Goal: Information Seeking & Learning: Learn about a topic

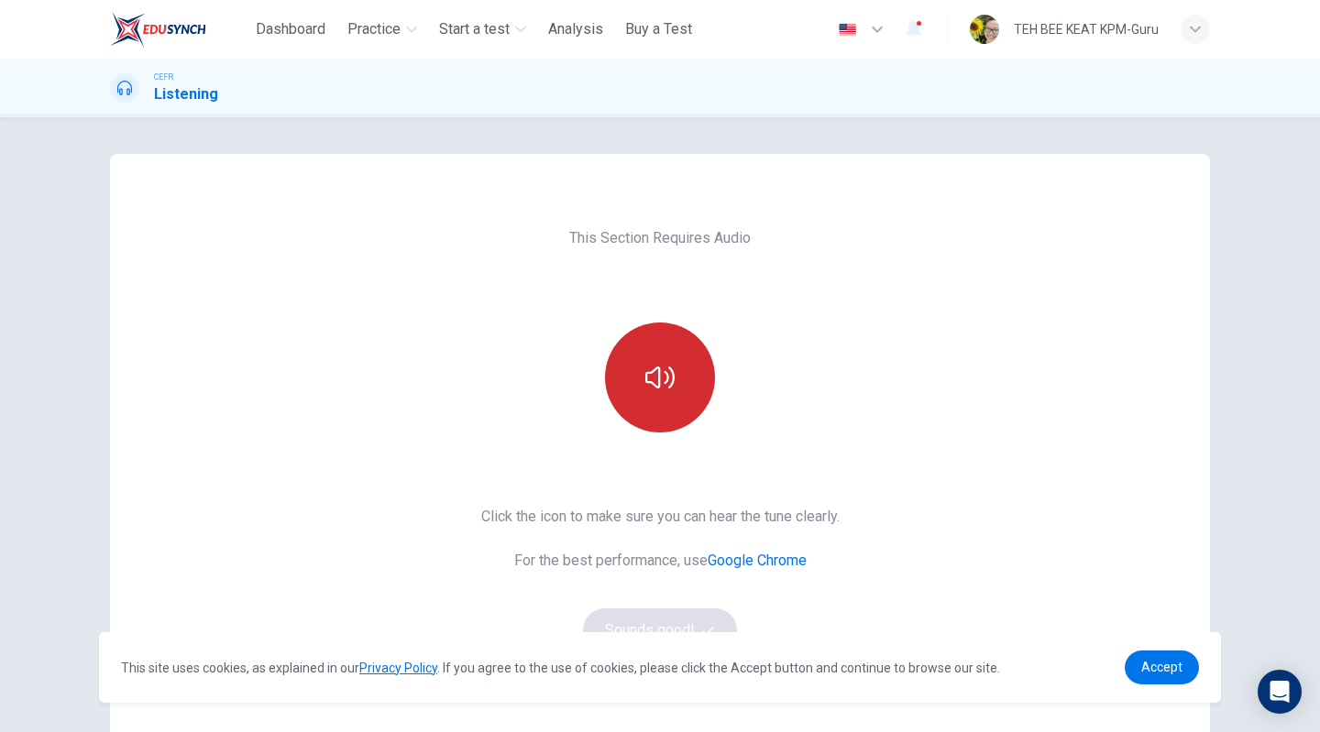
click at [680, 397] on button "button" at bounding box center [660, 378] width 110 height 110
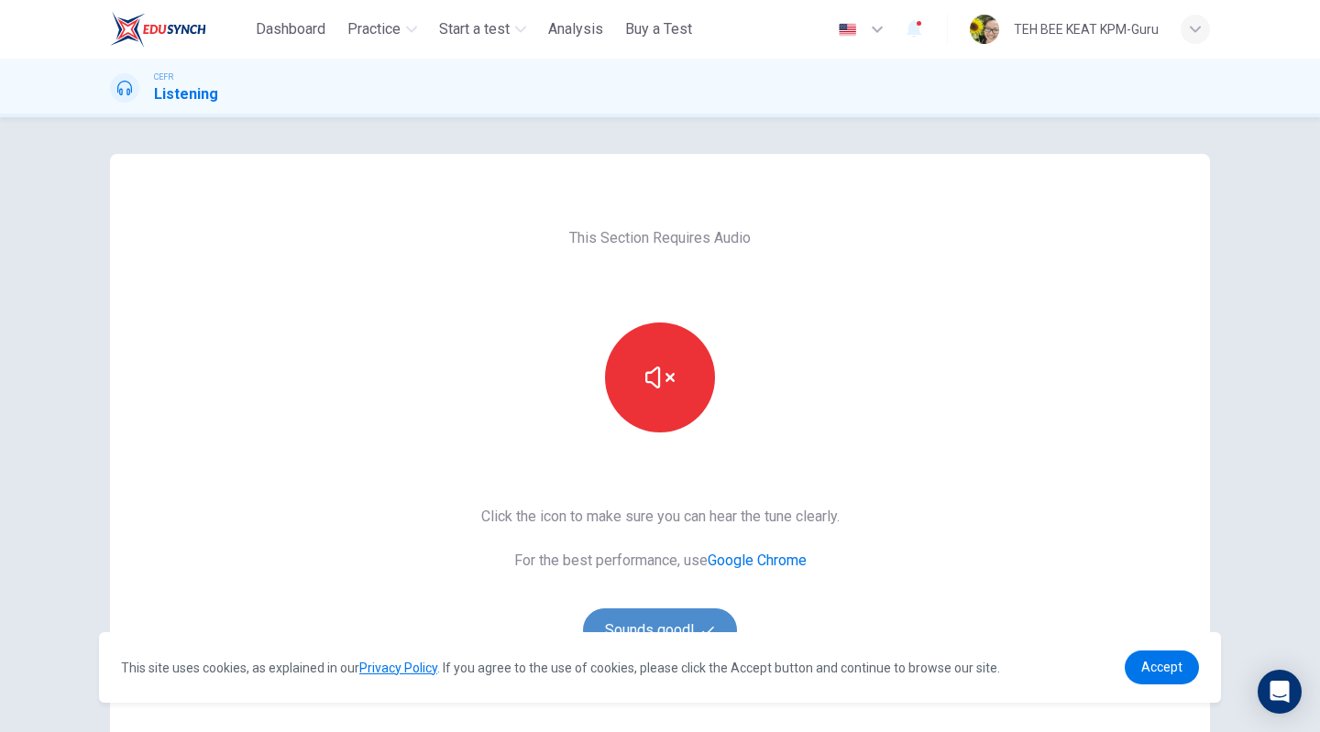
click at [675, 622] on button "Sounds good!" at bounding box center [660, 631] width 154 height 44
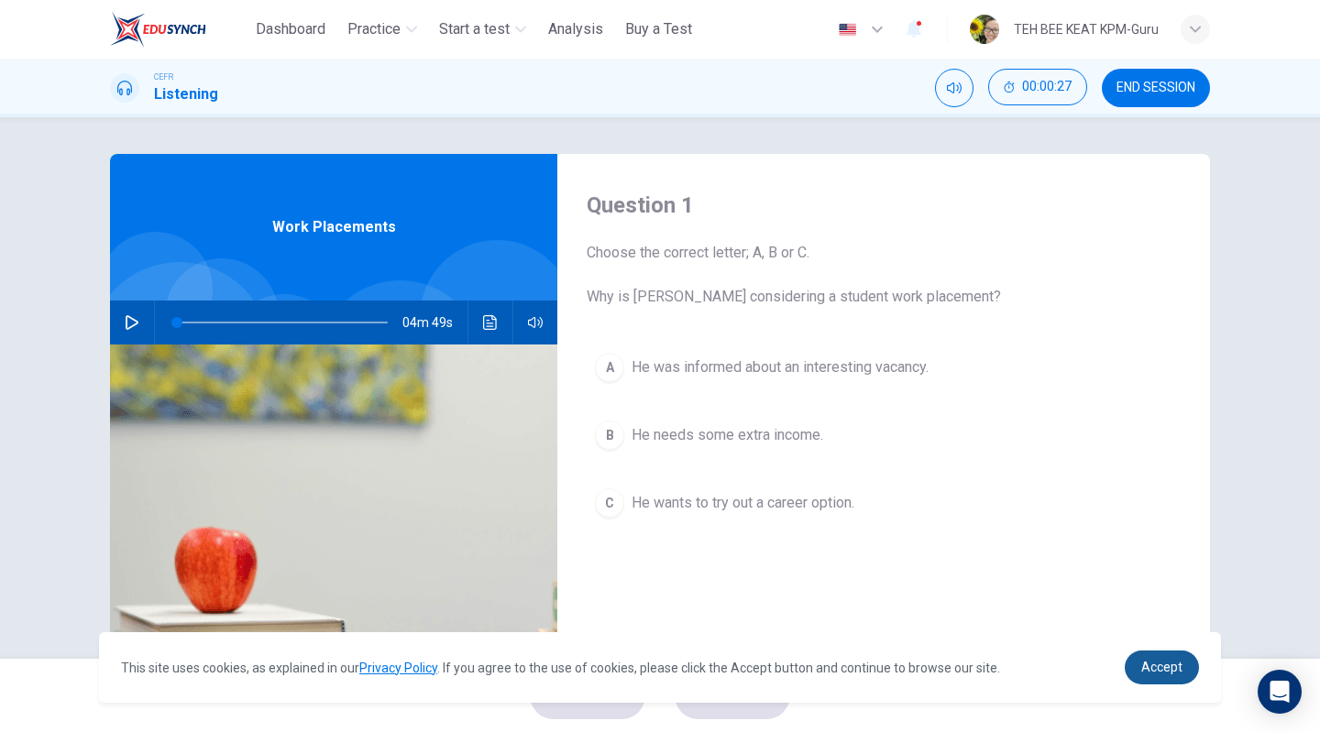
click at [1144, 665] on span "Accept" at bounding box center [1161, 667] width 41 height 15
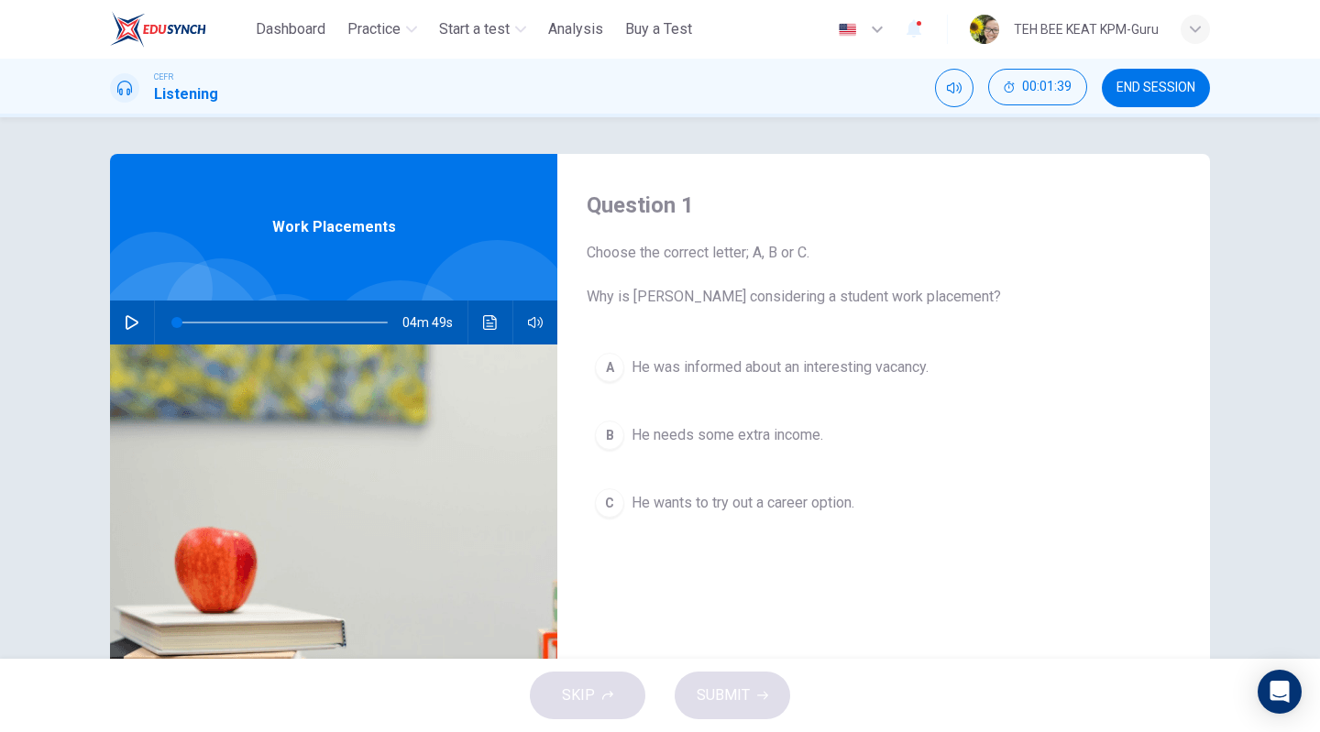
click at [130, 324] on icon "button" at bounding box center [132, 322] width 15 height 15
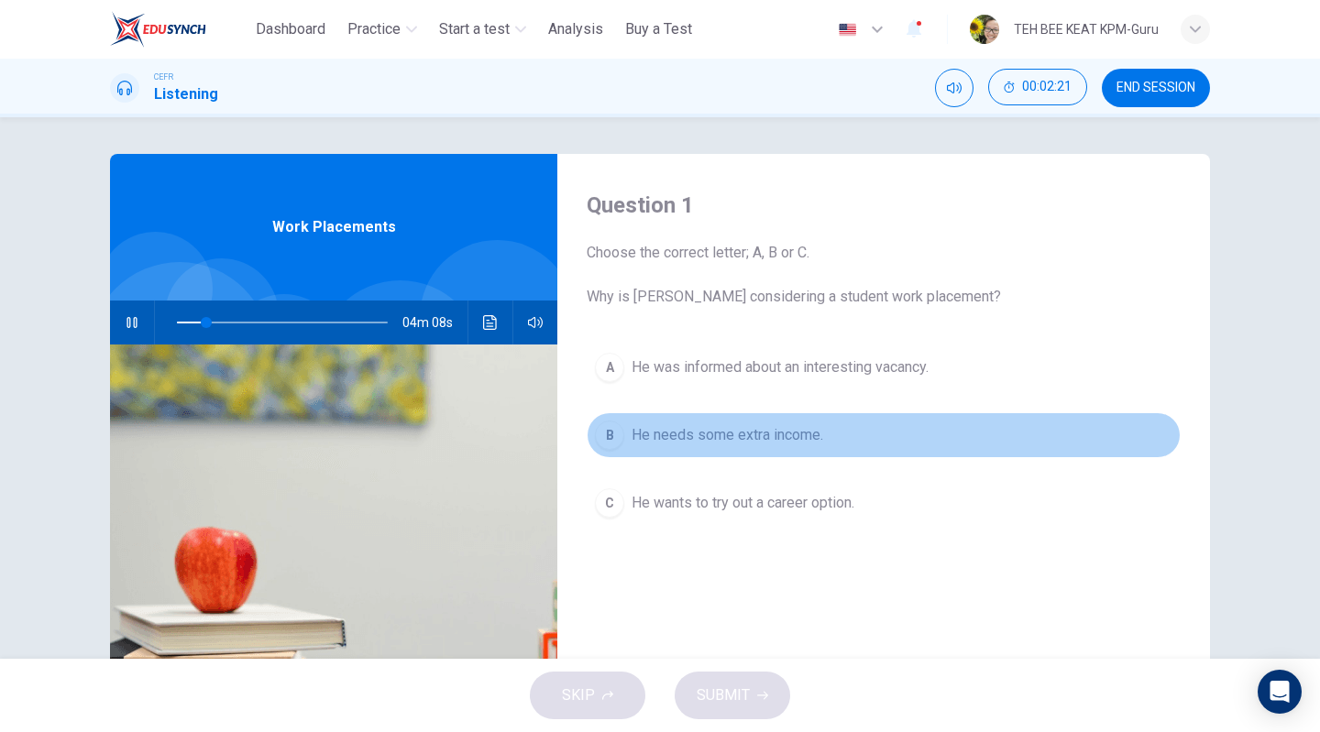
click at [664, 438] on span "He needs some extra income." at bounding box center [728, 435] width 192 height 22
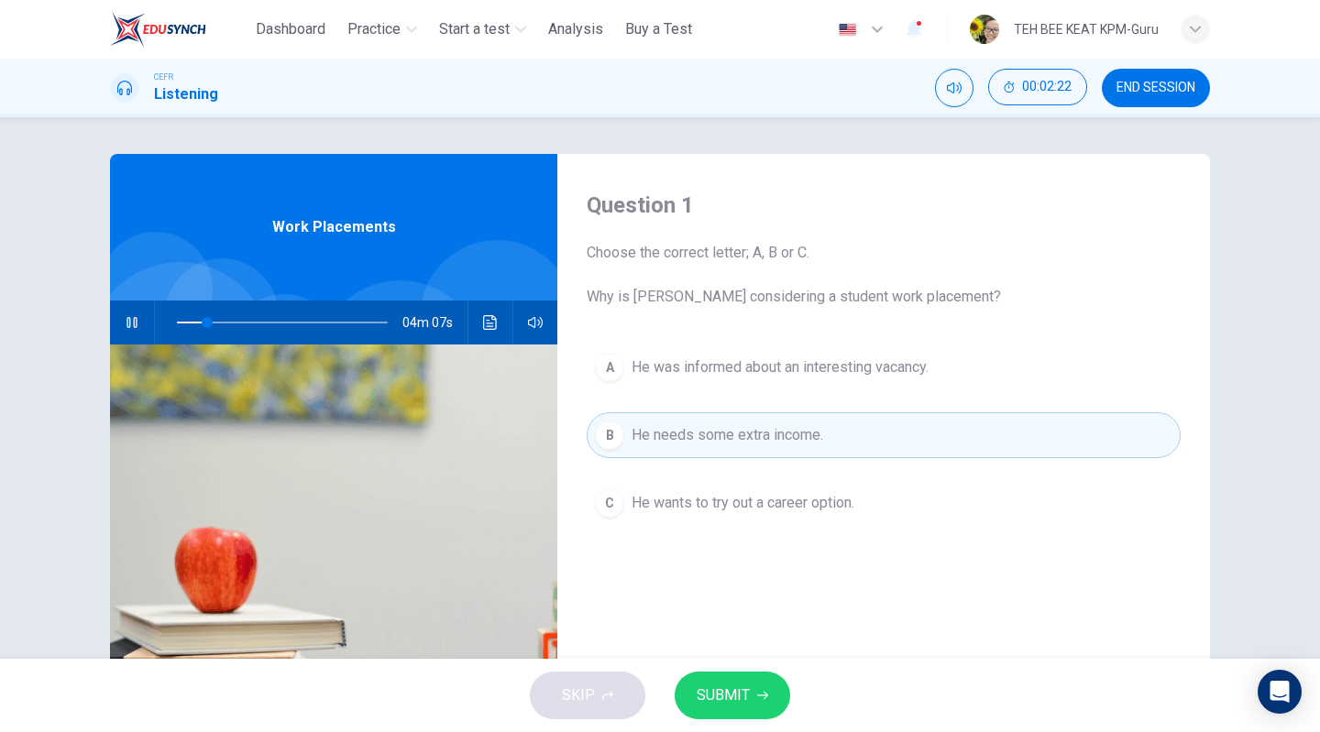
click at [730, 688] on span "SUBMIT" at bounding box center [723, 696] width 53 height 26
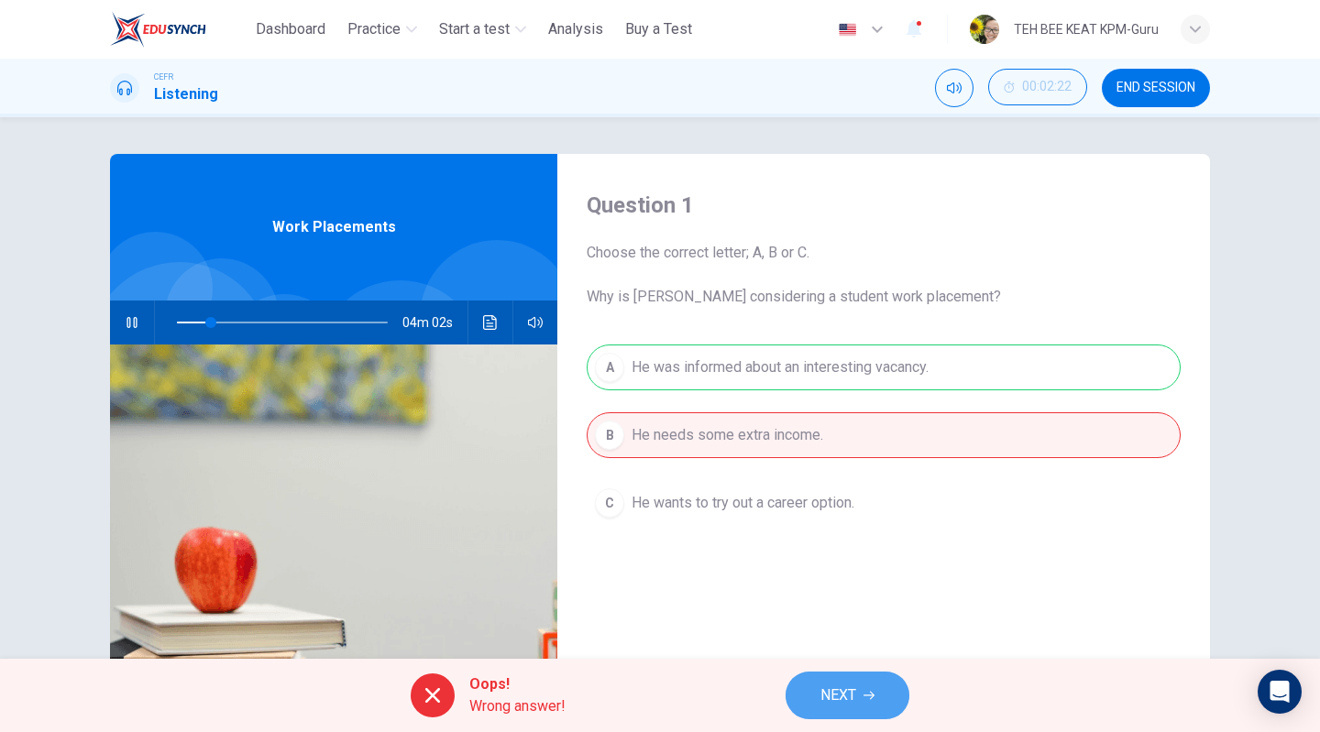
click at [854, 698] on span "NEXT" at bounding box center [838, 696] width 36 height 26
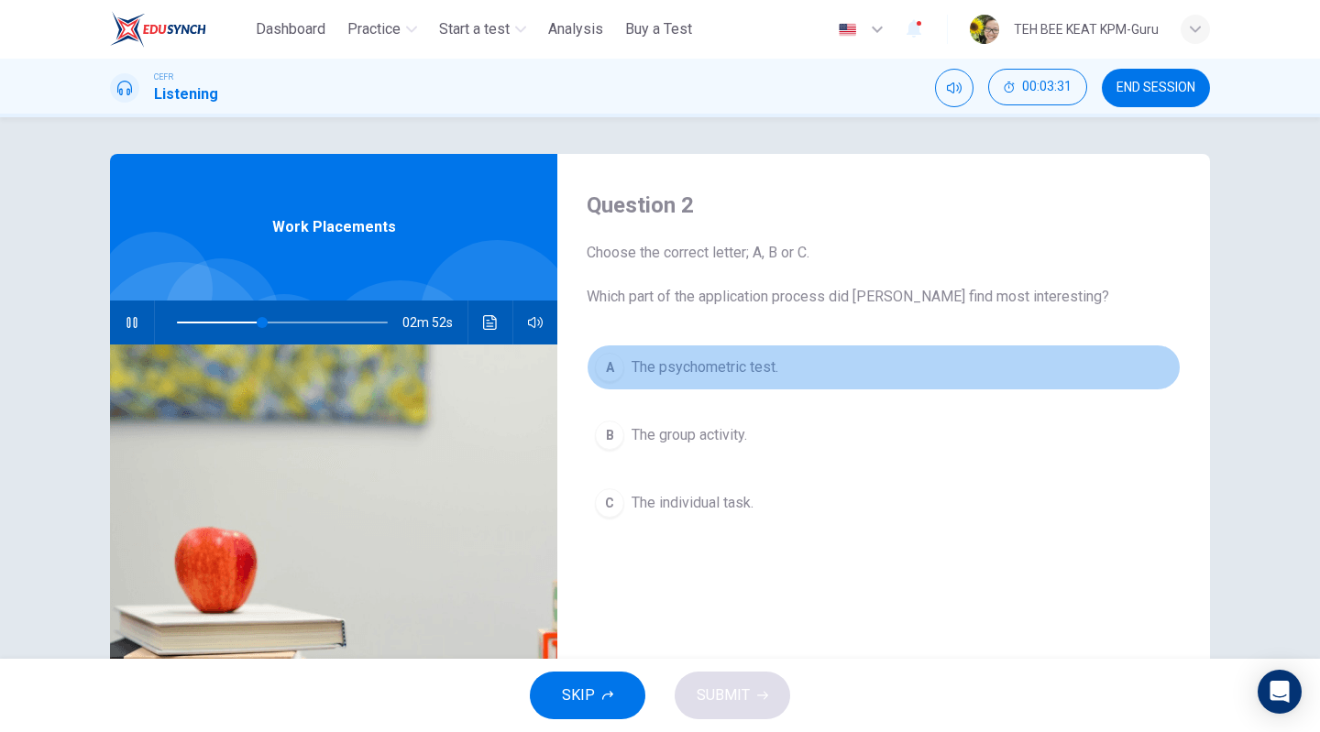
click at [645, 384] on button "A The psychometric test." at bounding box center [884, 368] width 594 height 46
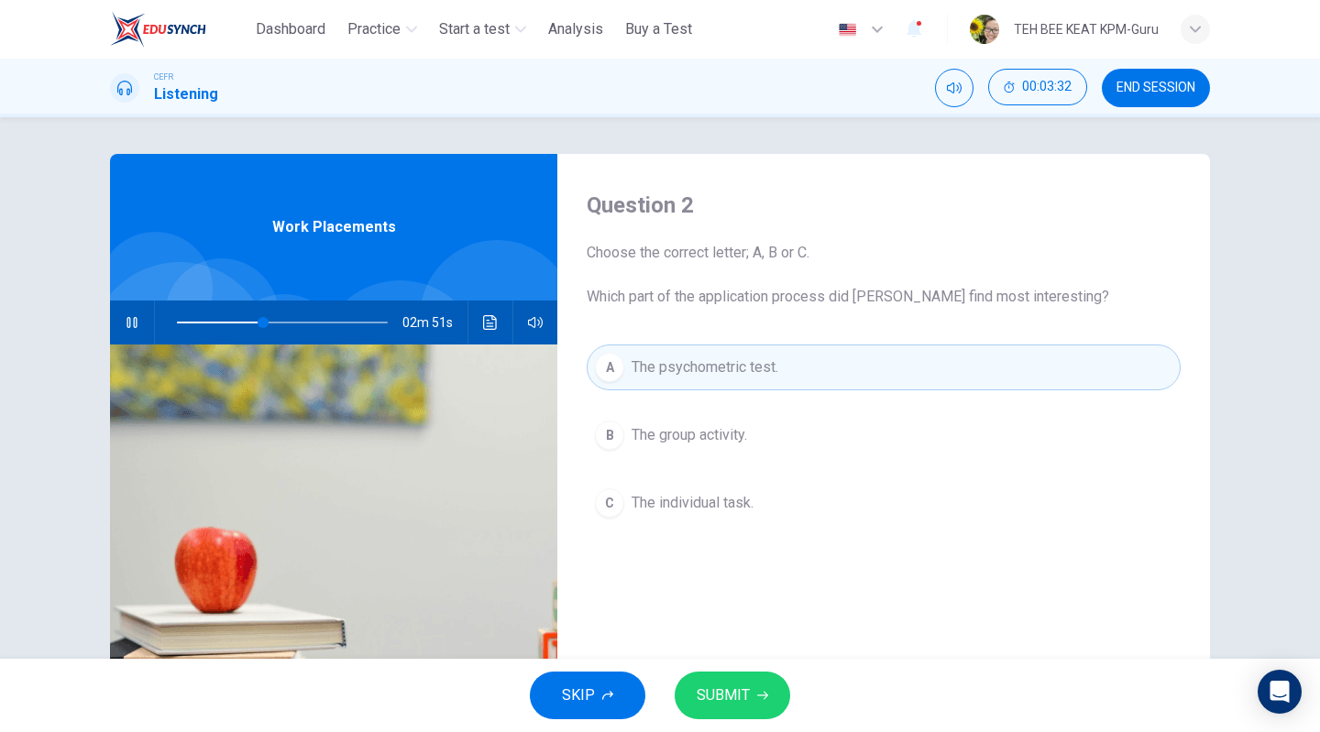
click at [748, 690] on span "SUBMIT" at bounding box center [723, 696] width 53 height 26
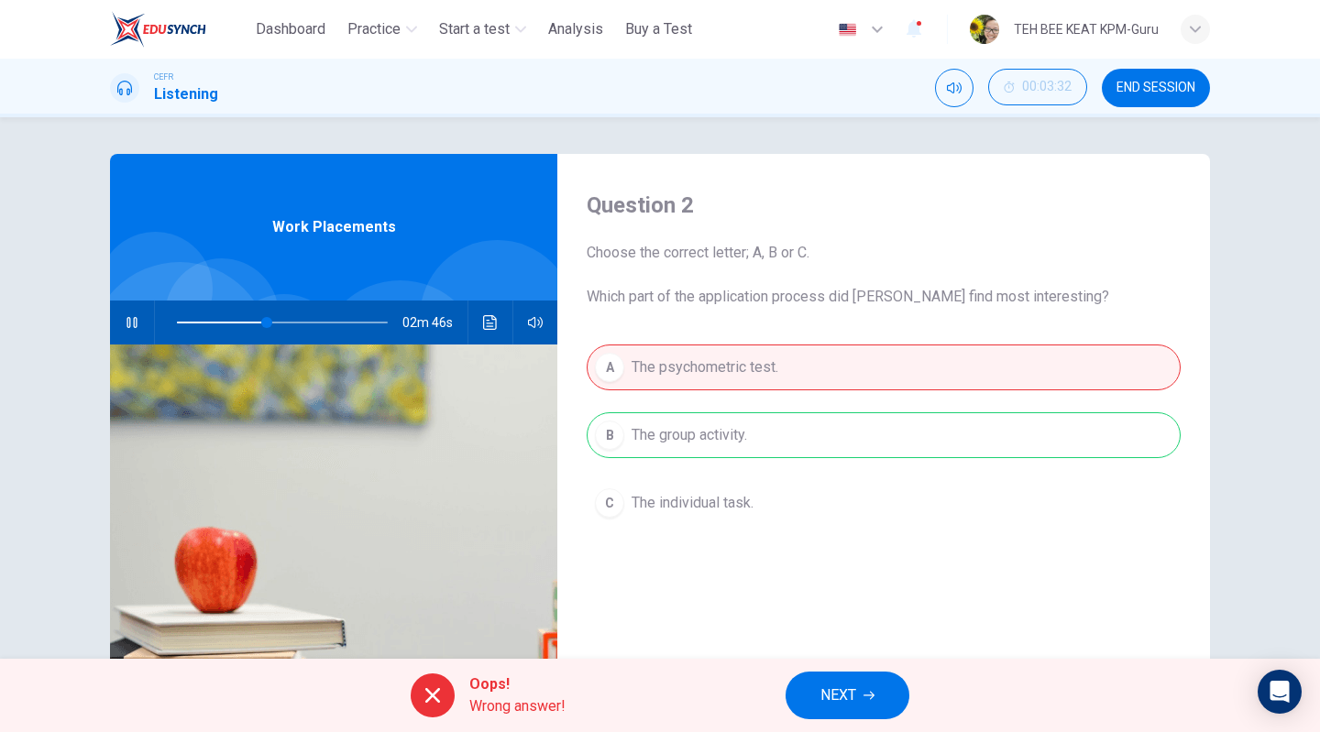
click at [872, 698] on icon "button" at bounding box center [868, 696] width 11 height 8
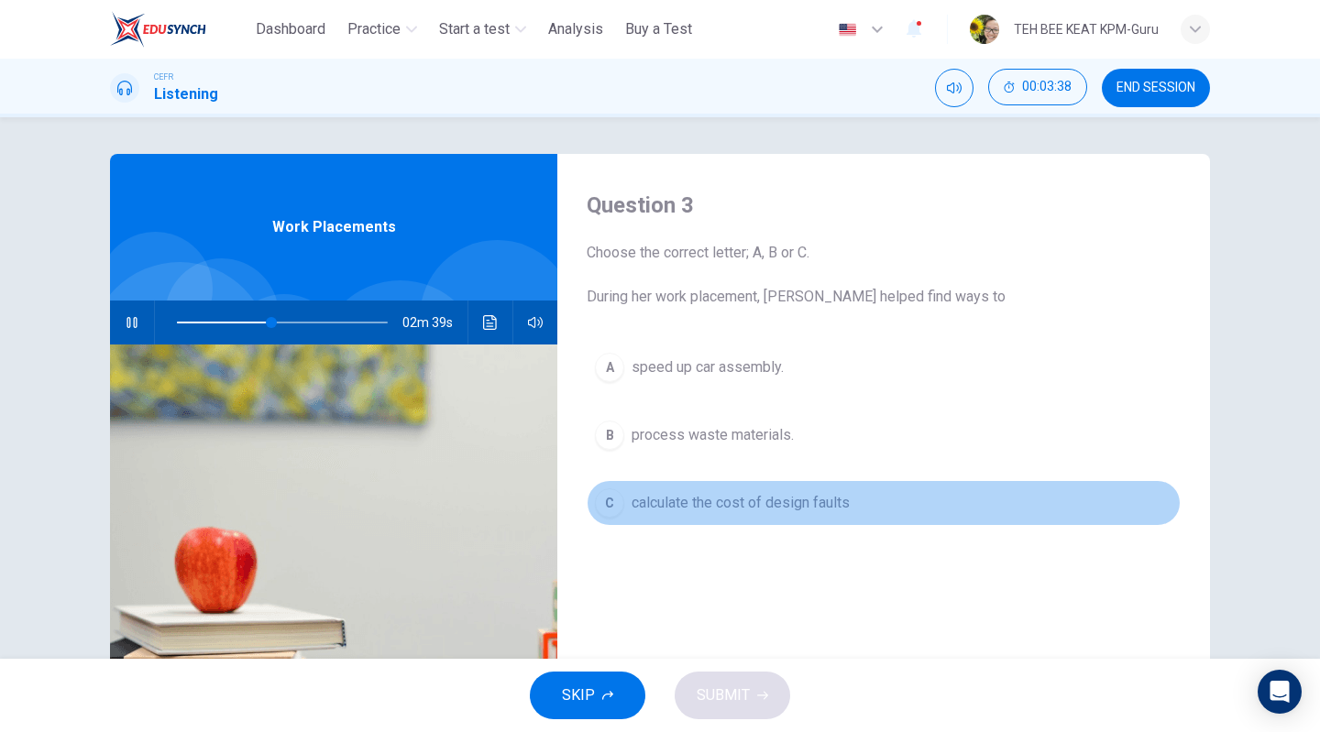
click at [770, 494] on span "calculate the cost of design faults" at bounding box center [741, 503] width 218 height 22
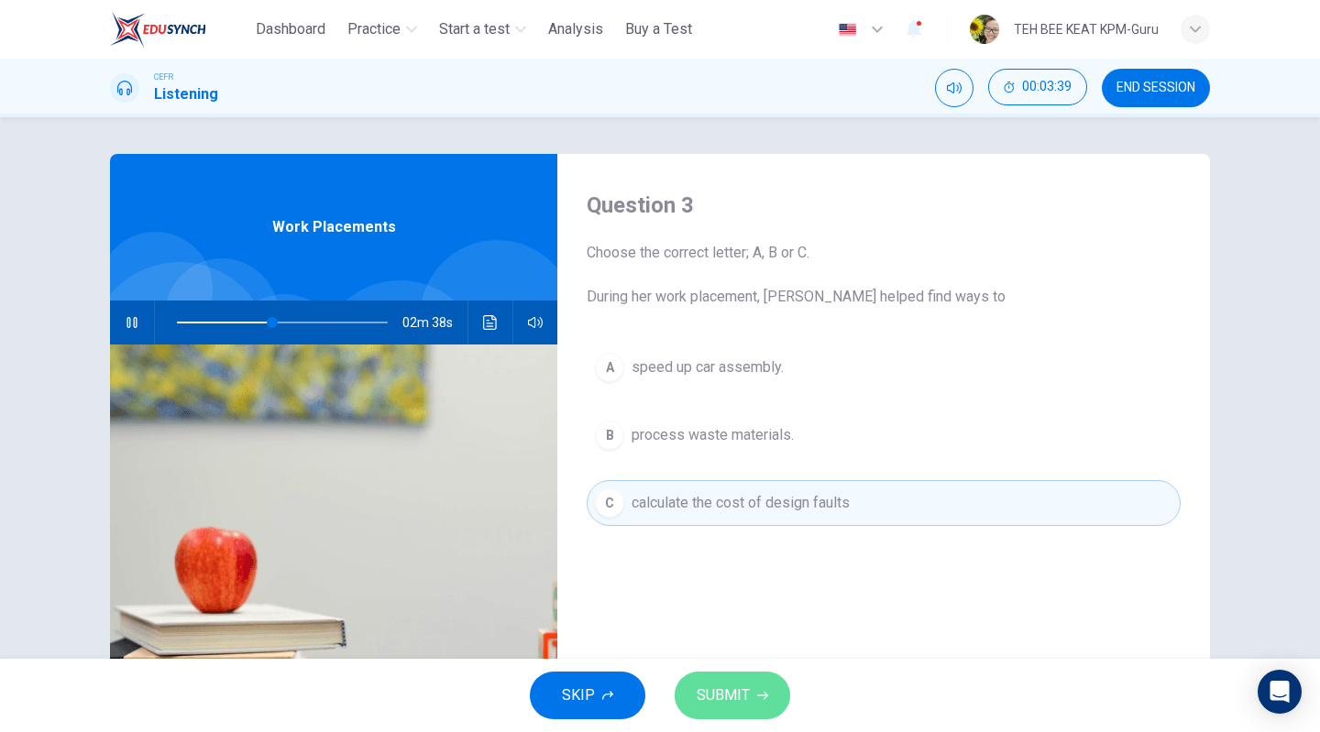
click at [748, 689] on span "SUBMIT" at bounding box center [723, 696] width 53 height 26
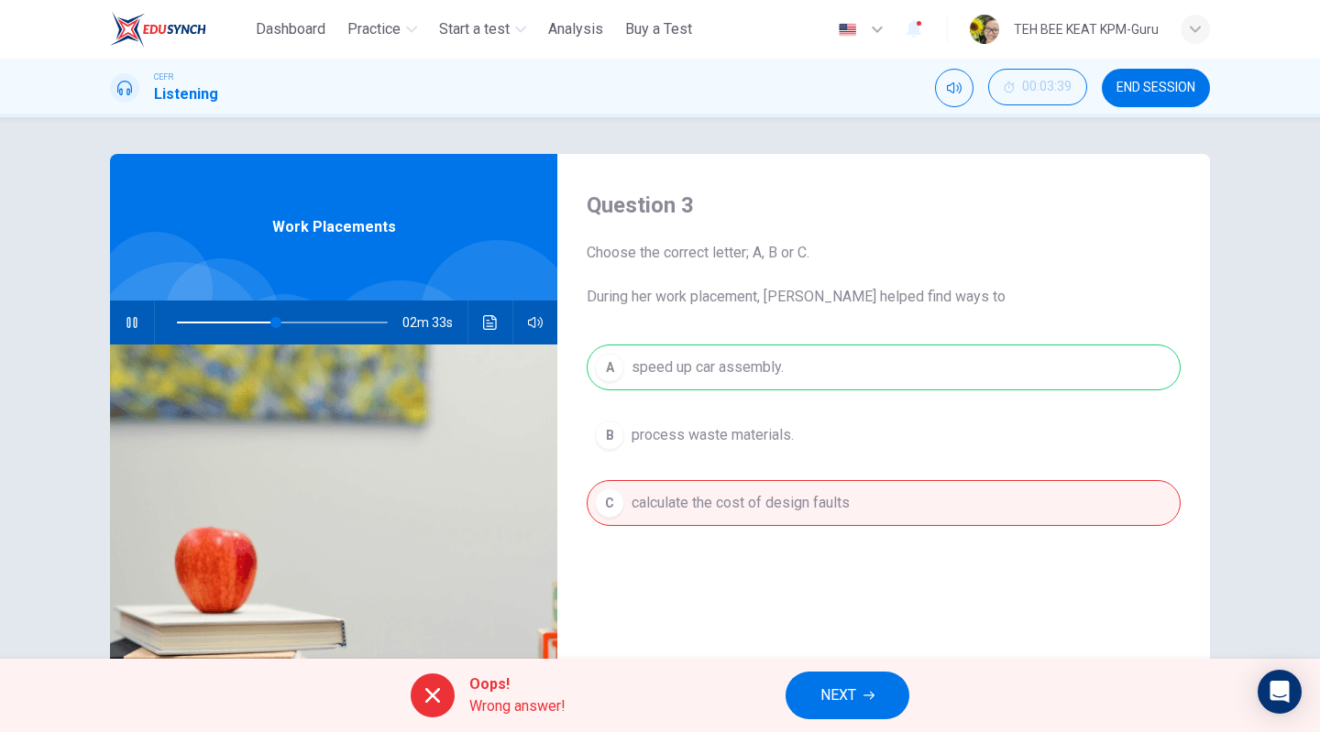
click at [864, 694] on icon "button" at bounding box center [868, 695] width 11 height 11
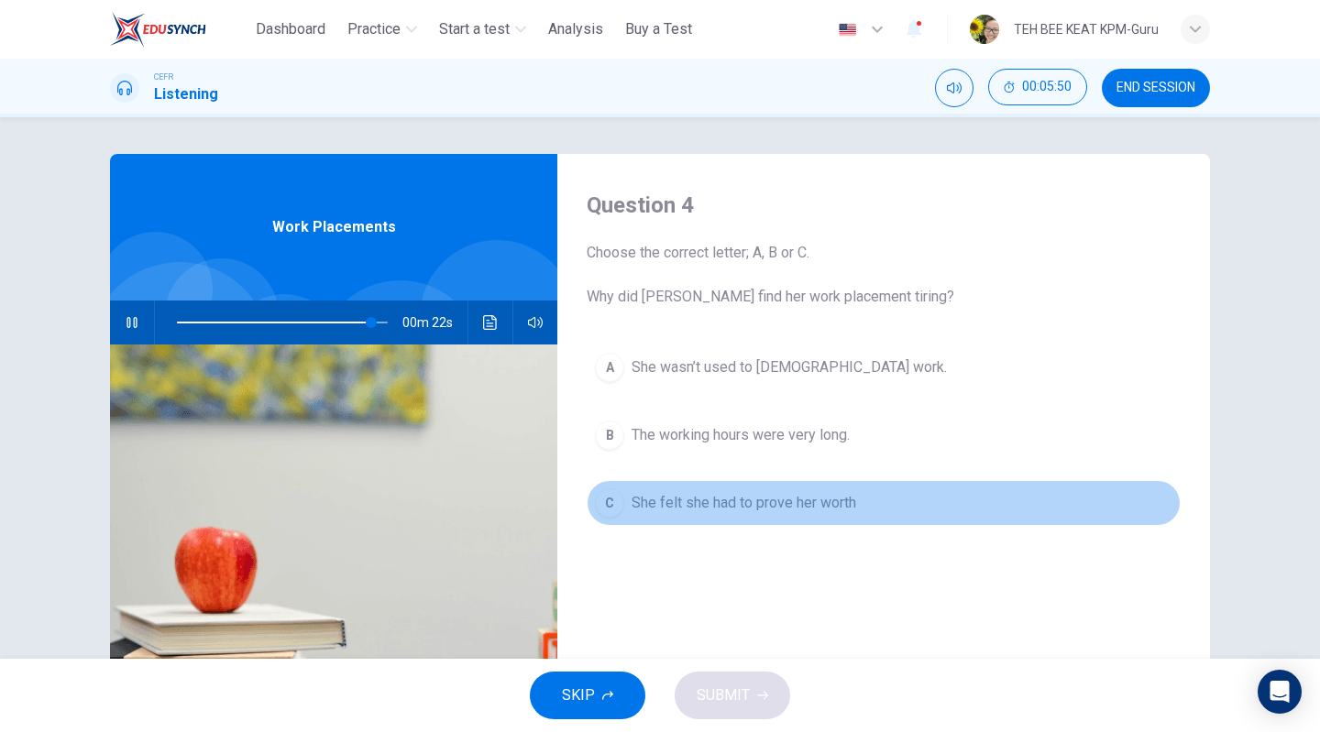
click at [830, 507] on span "She felt she had to prove her worth" at bounding box center [744, 503] width 225 height 22
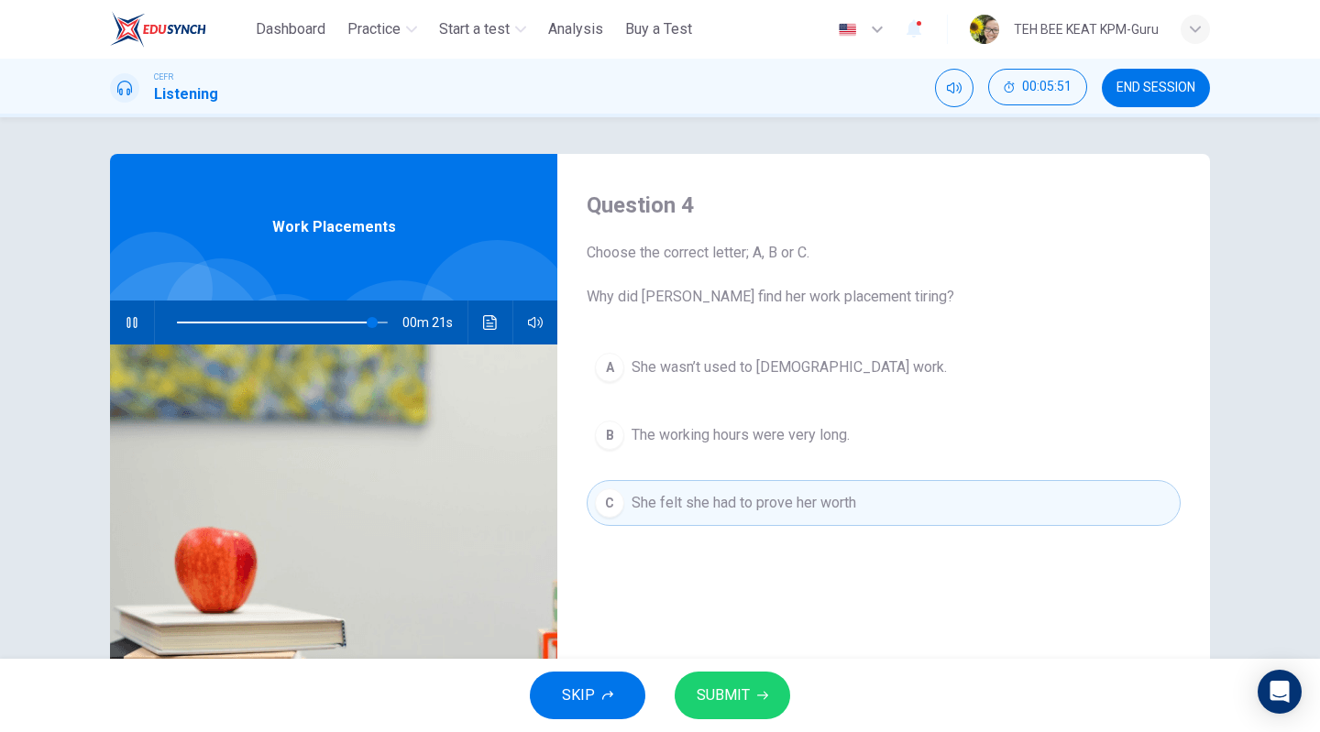
click at [722, 690] on span "SUBMIT" at bounding box center [723, 696] width 53 height 26
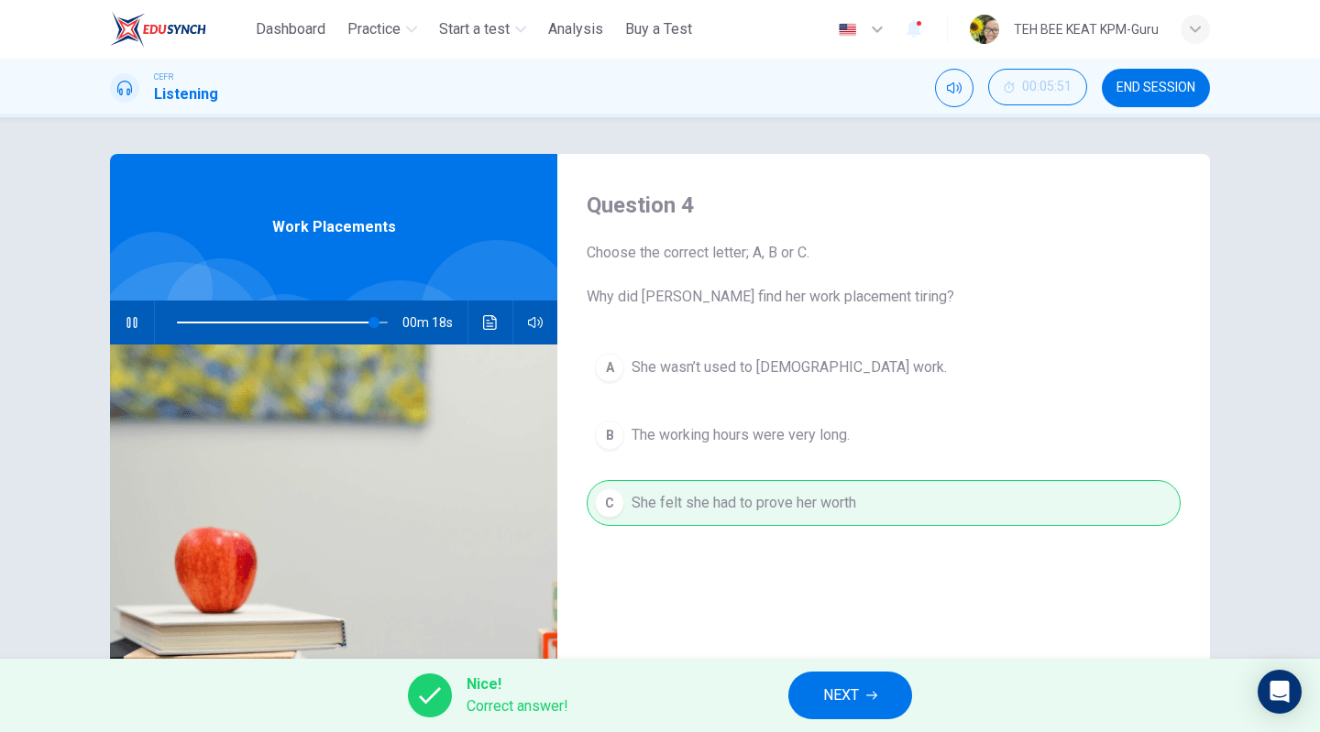
click at [849, 684] on span "NEXT" at bounding box center [841, 696] width 36 height 26
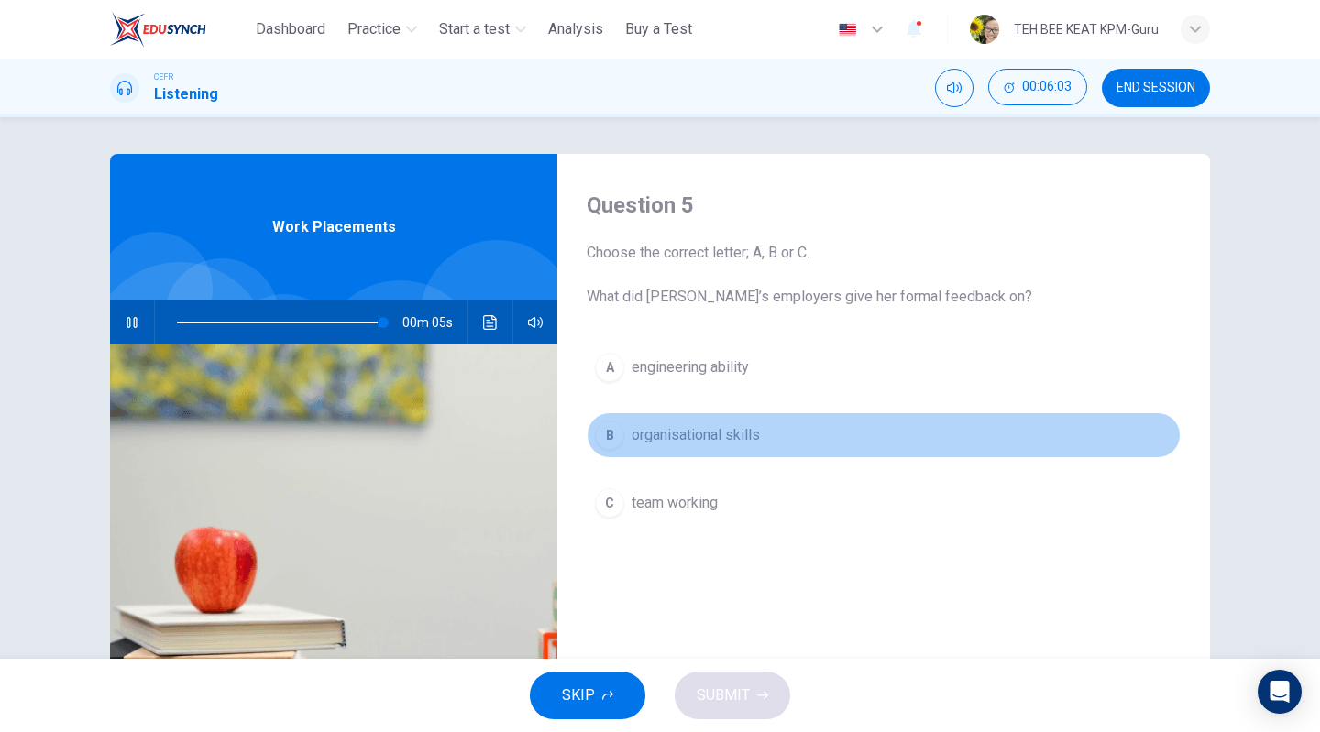
click at [753, 439] on span "organisational skills" at bounding box center [696, 435] width 128 height 22
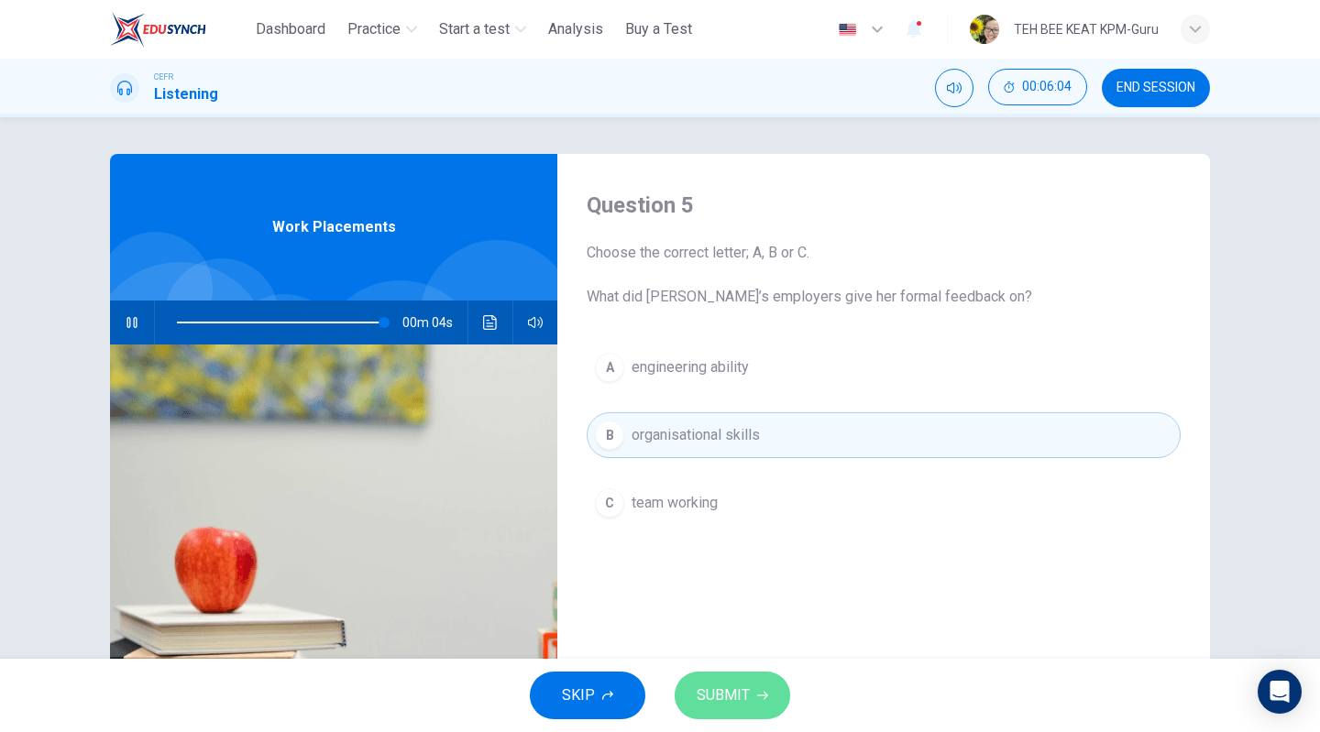
click at [746, 690] on span "SUBMIT" at bounding box center [723, 696] width 53 height 26
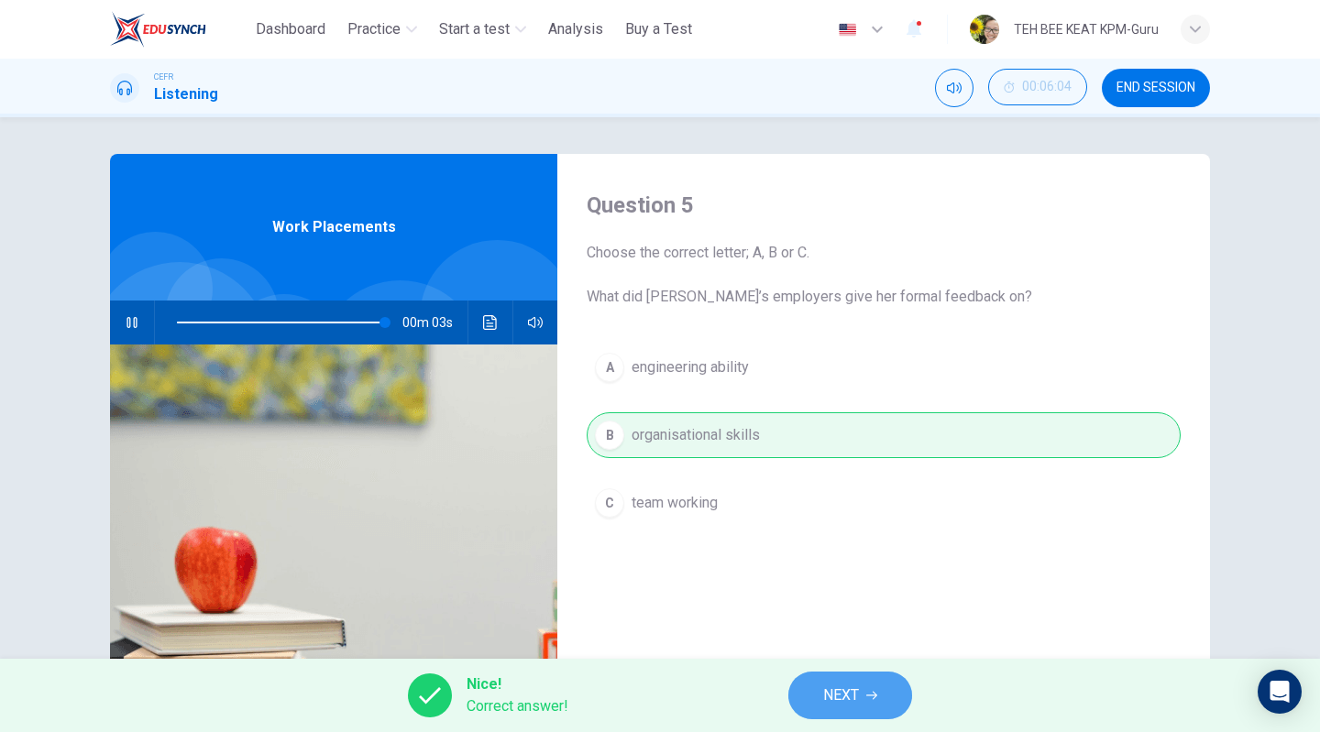
click at [823, 701] on span "NEXT" at bounding box center [841, 696] width 36 height 26
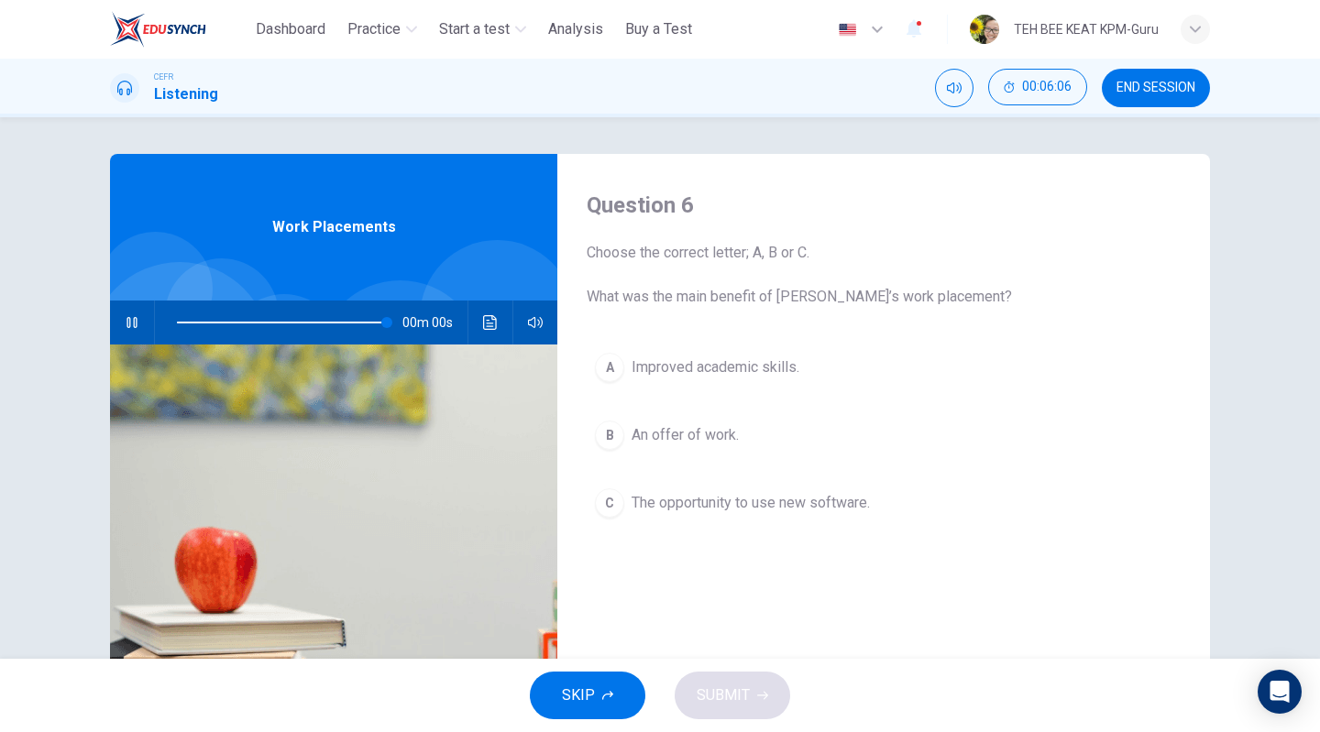
type input "*"
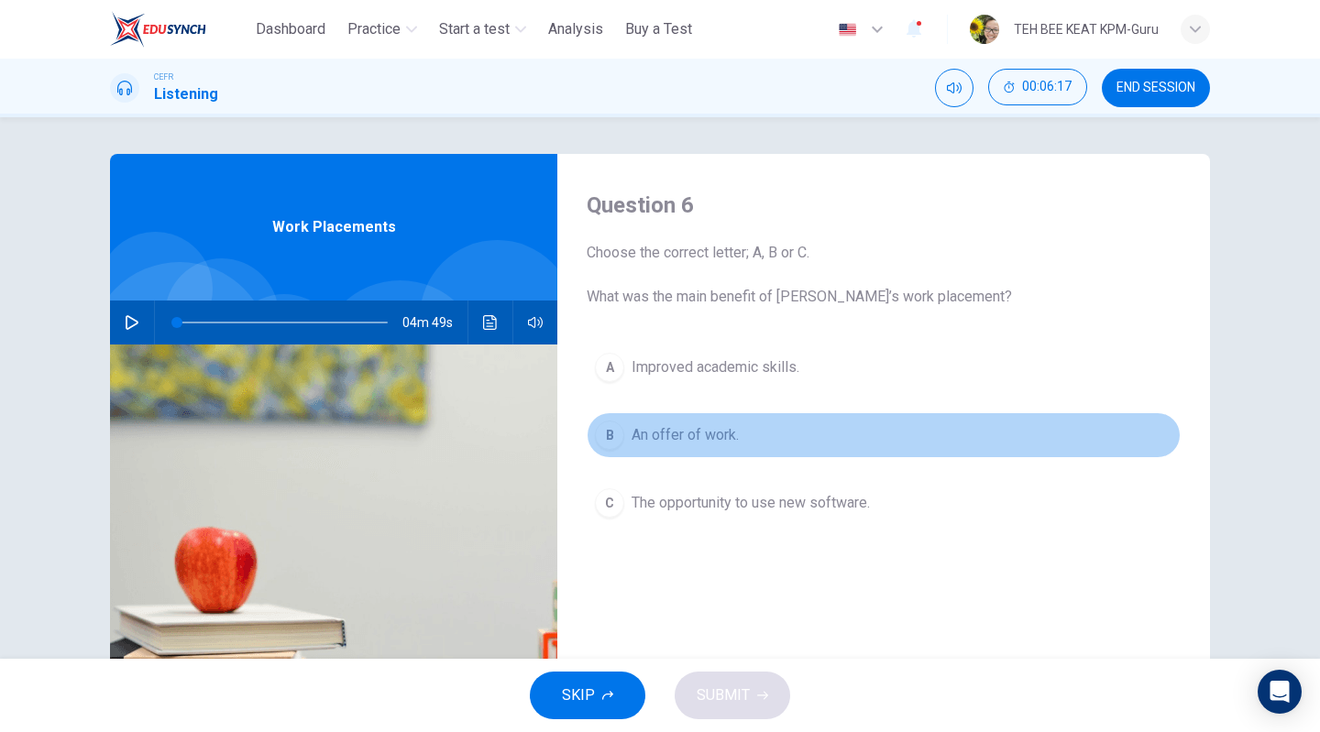
click at [699, 436] on span "An offer of work." at bounding box center [685, 435] width 107 height 22
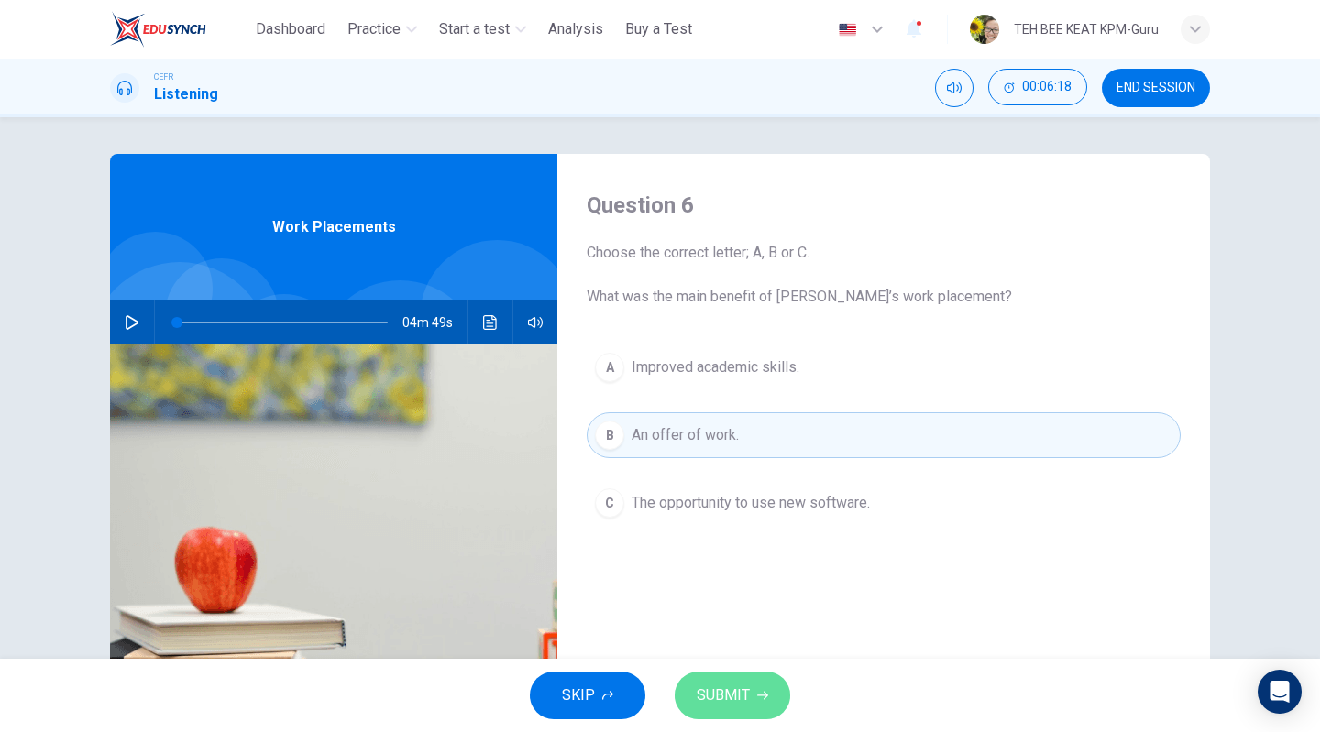
click at [724, 710] on button "SUBMIT" at bounding box center [732, 696] width 115 height 48
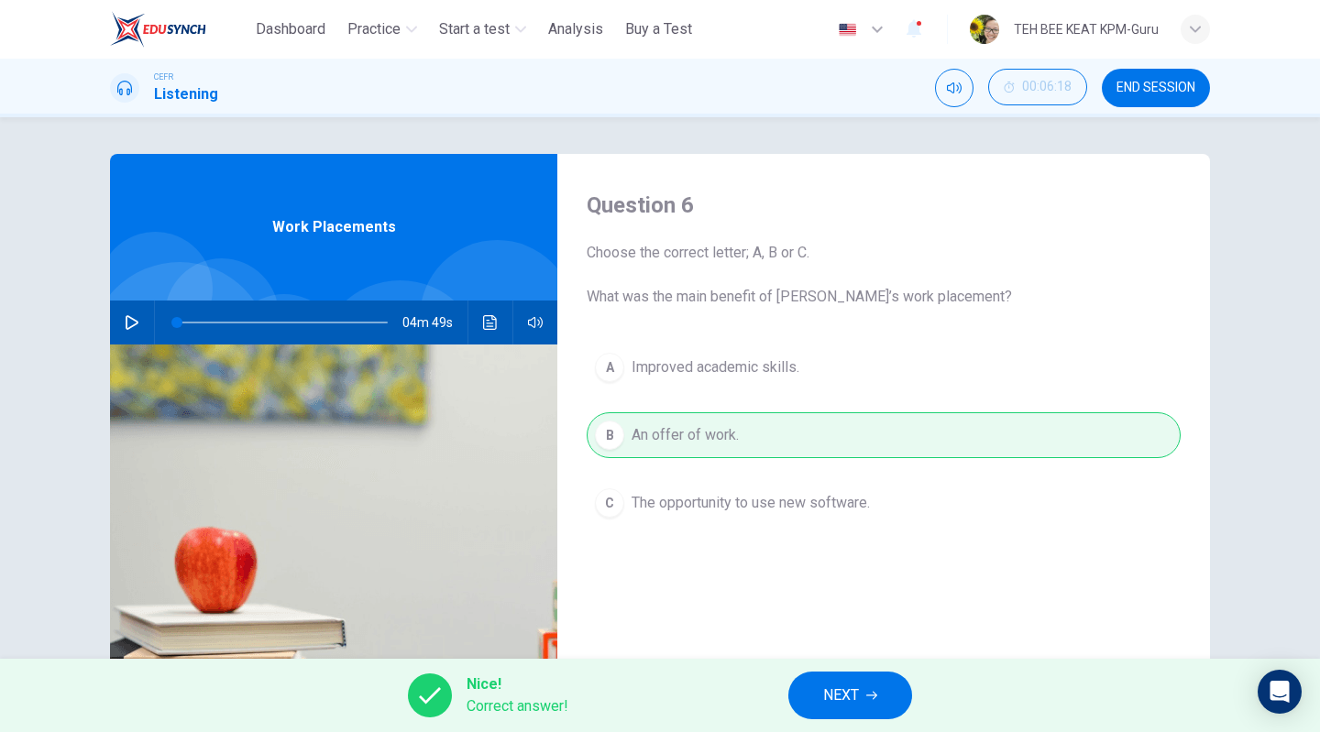
click at [846, 678] on button "NEXT" at bounding box center [850, 696] width 124 height 48
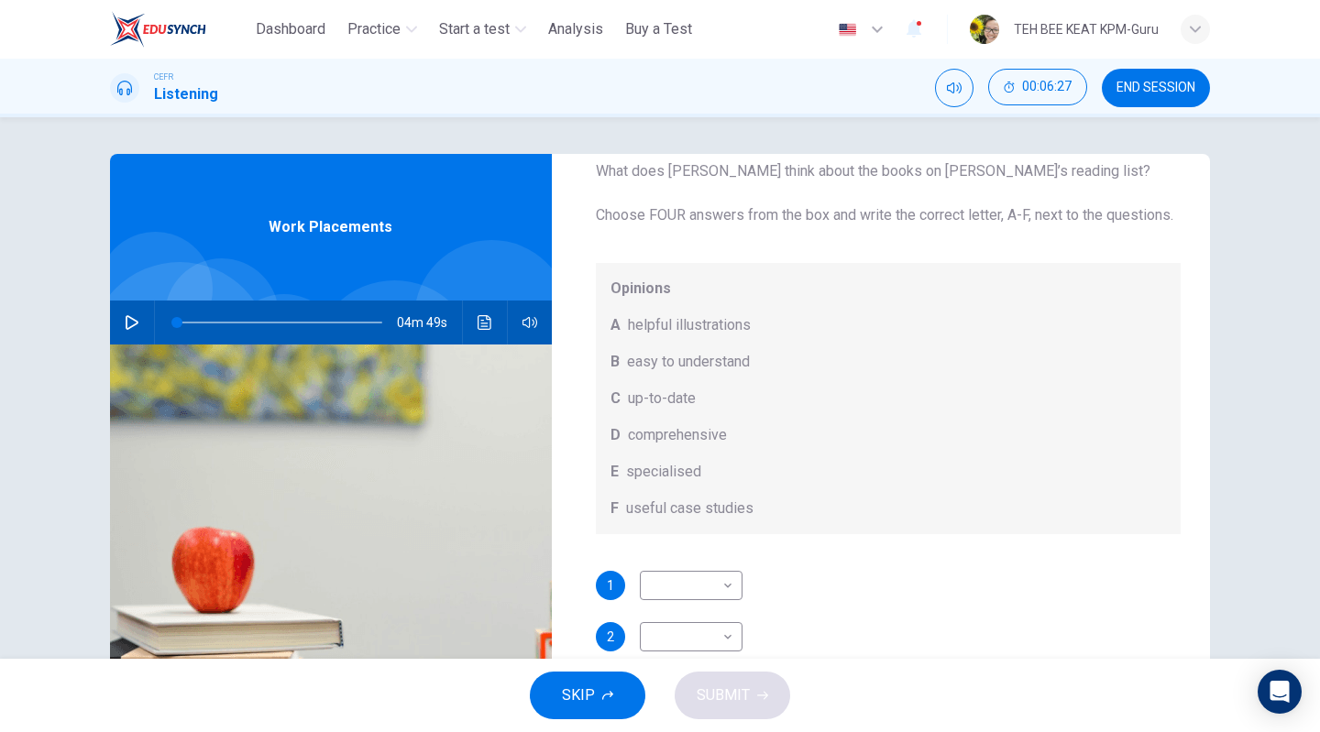
scroll to position [169, 0]
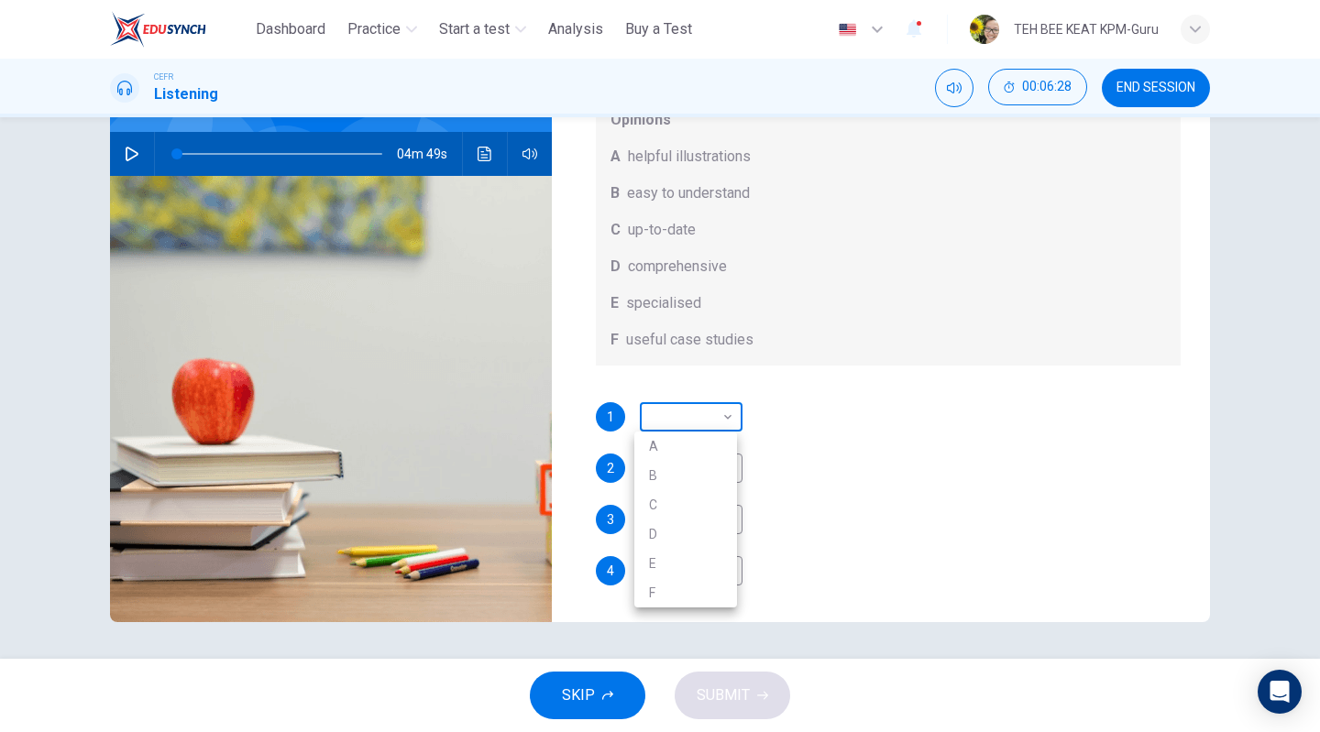
click at [723, 415] on body "This site uses cookies, as explained in our Privacy Policy . If you agree to th…" at bounding box center [660, 366] width 1320 height 732
click at [958, 461] on div at bounding box center [660, 366] width 1320 height 732
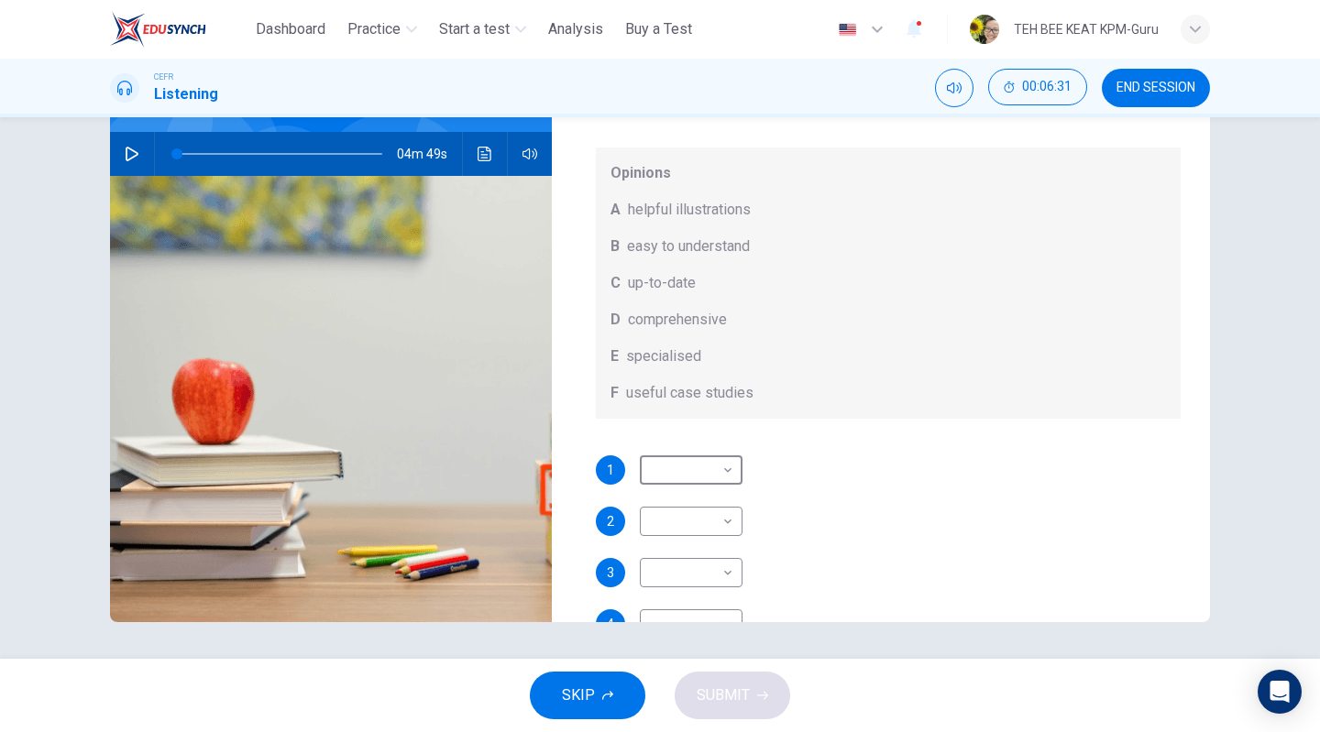
scroll to position [0, 0]
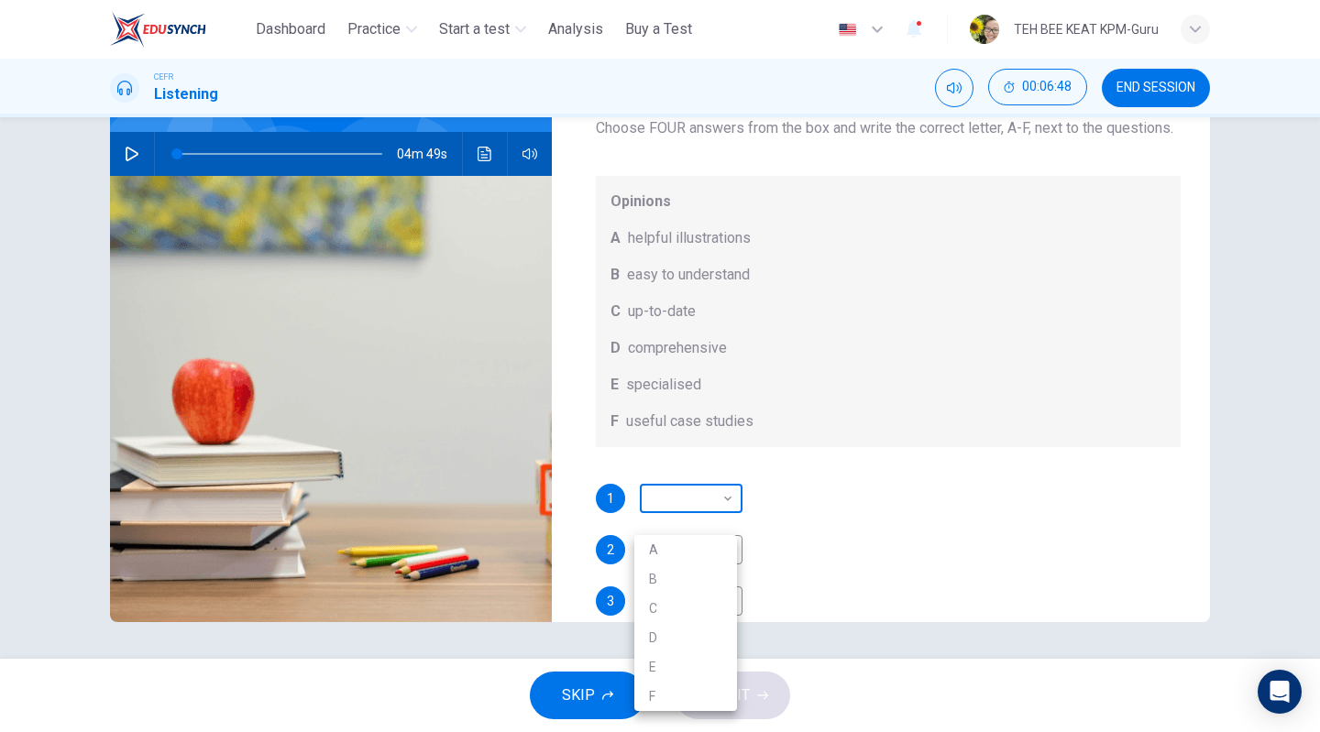
click at [726, 522] on body "This site uses cookies, as explained in our Privacy Policy . If you agree to th…" at bounding box center [660, 366] width 1320 height 732
click at [683, 550] on li "A" at bounding box center [685, 549] width 103 height 29
type input "*"
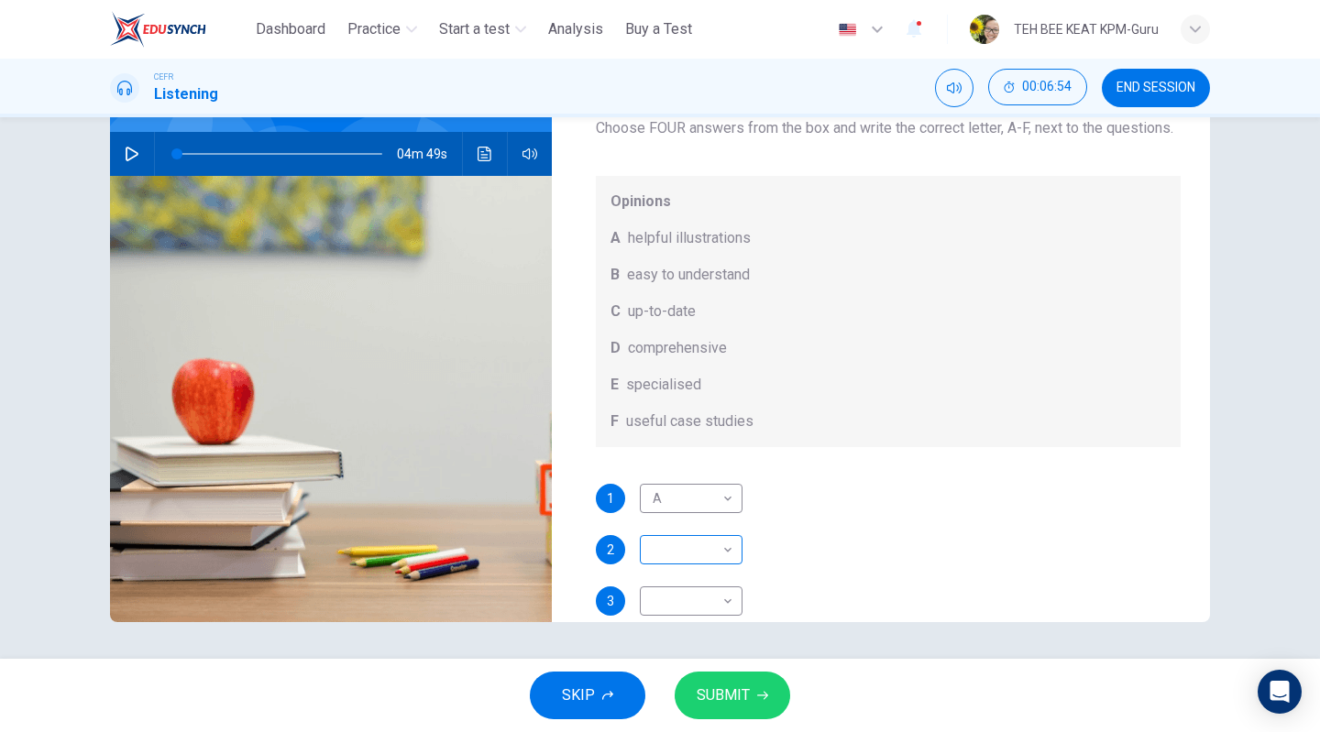
click at [725, 565] on body "This site uses cookies, as explained in our Privacy Policy . If you agree to th…" at bounding box center [660, 366] width 1320 height 732
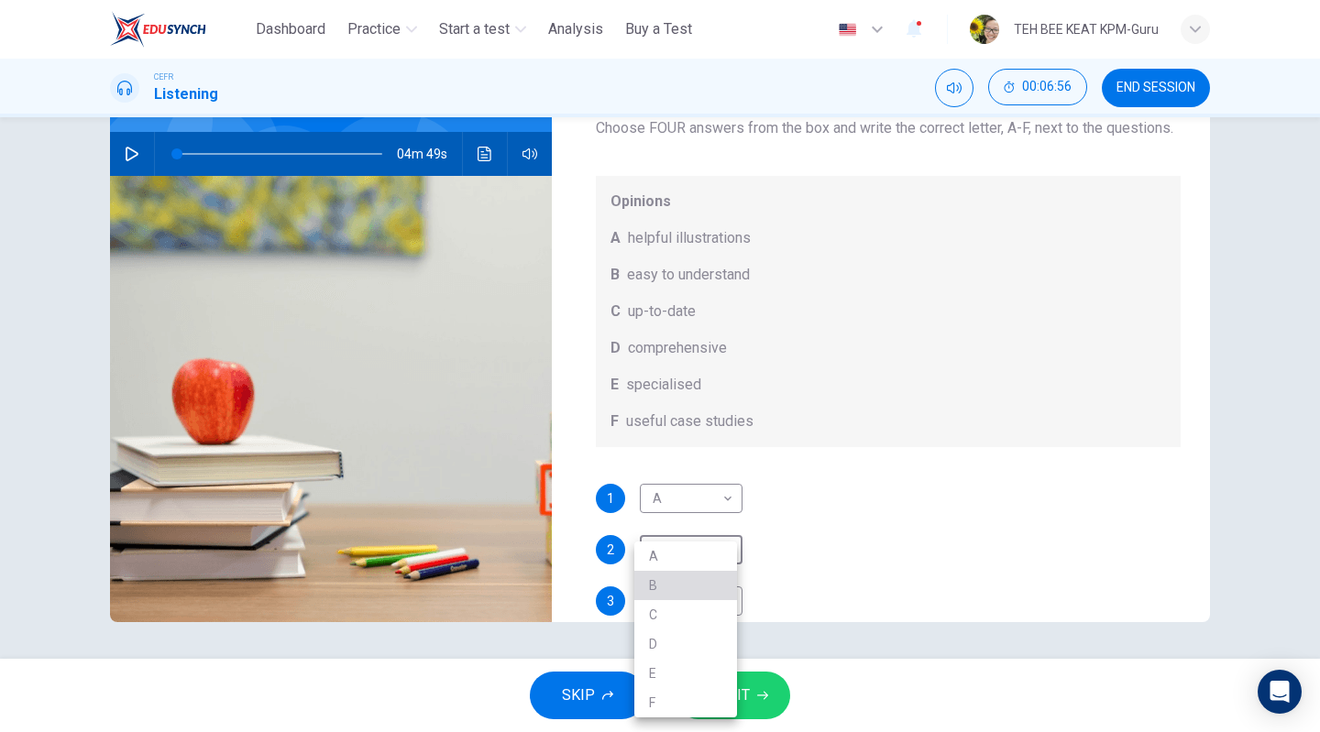
click at [680, 587] on li "B" at bounding box center [685, 585] width 103 height 29
type input "*"
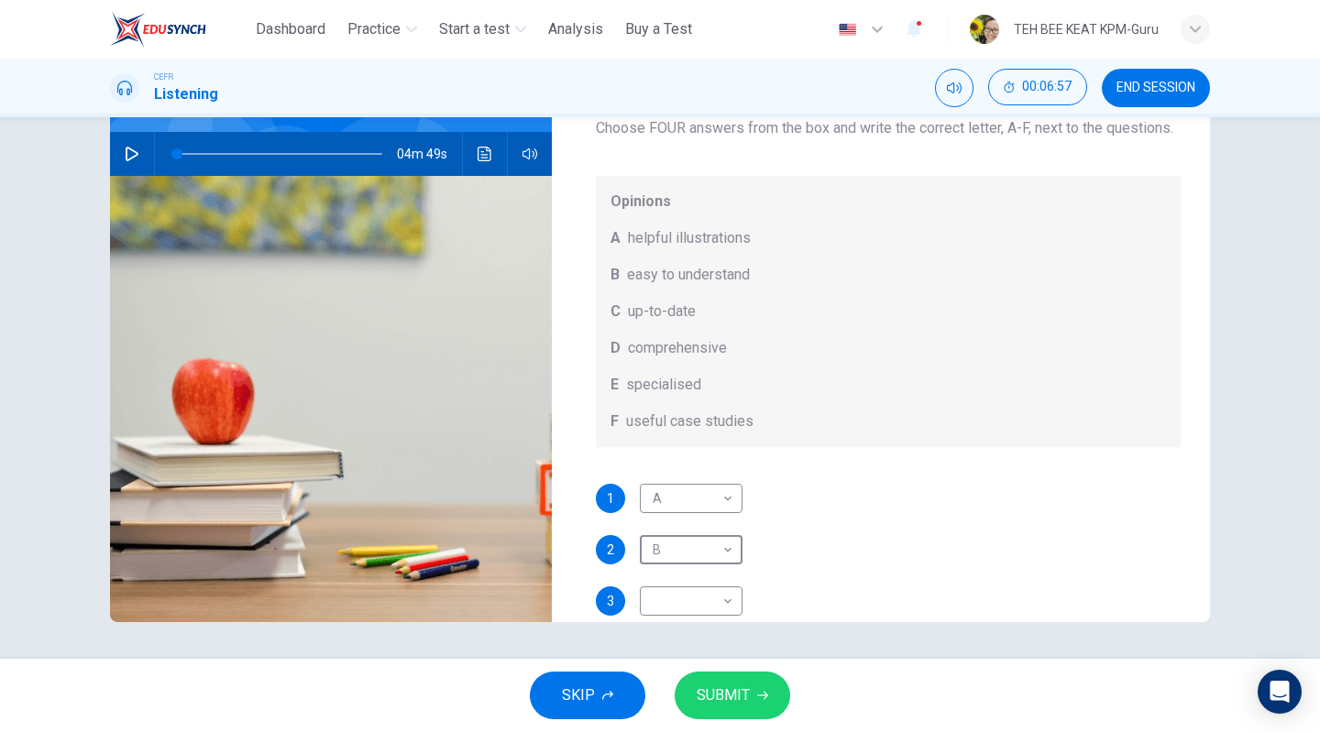
scroll to position [103, 0]
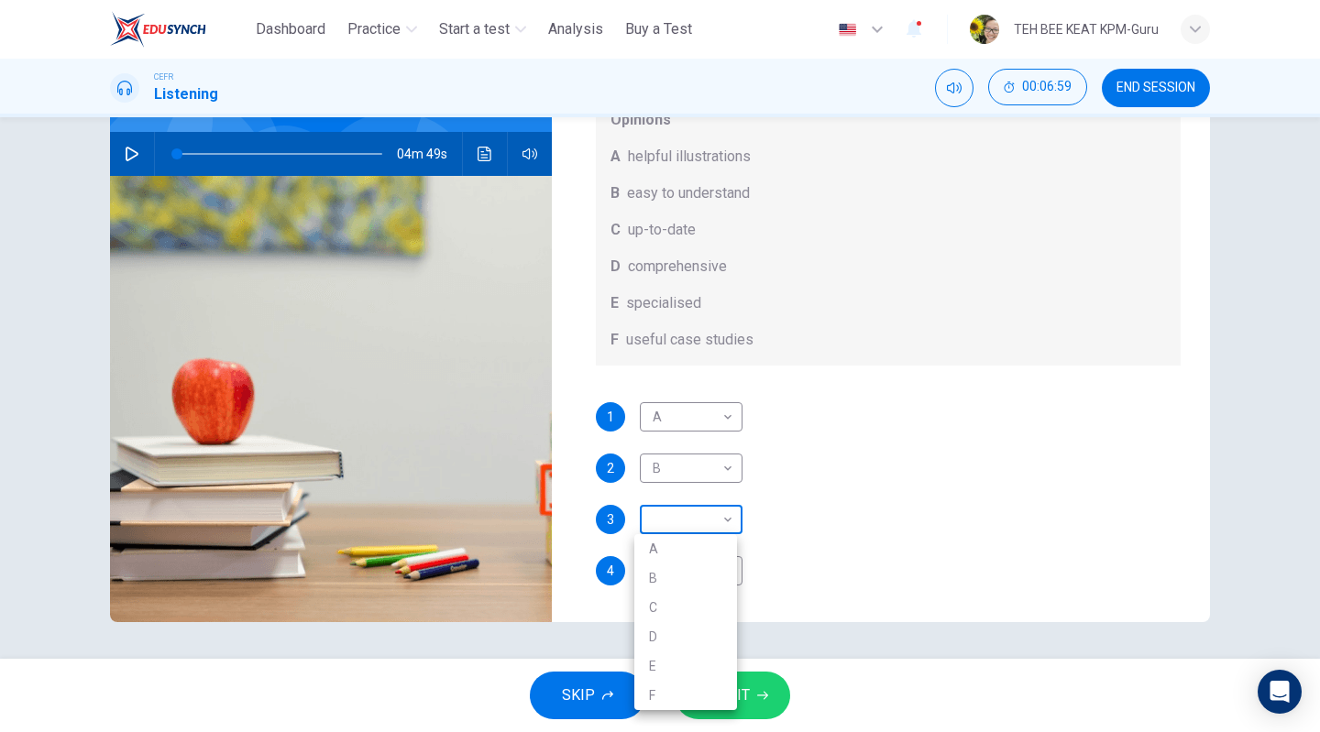
click at [728, 527] on body "This site uses cookies, as explained in our Privacy Policy . If you agree to th…" at bounding box center [660, 366] width 1320 height 732
click at [686, 674] on li "E" at bounding box center [685, 666] width 103 height 29
type input "*"
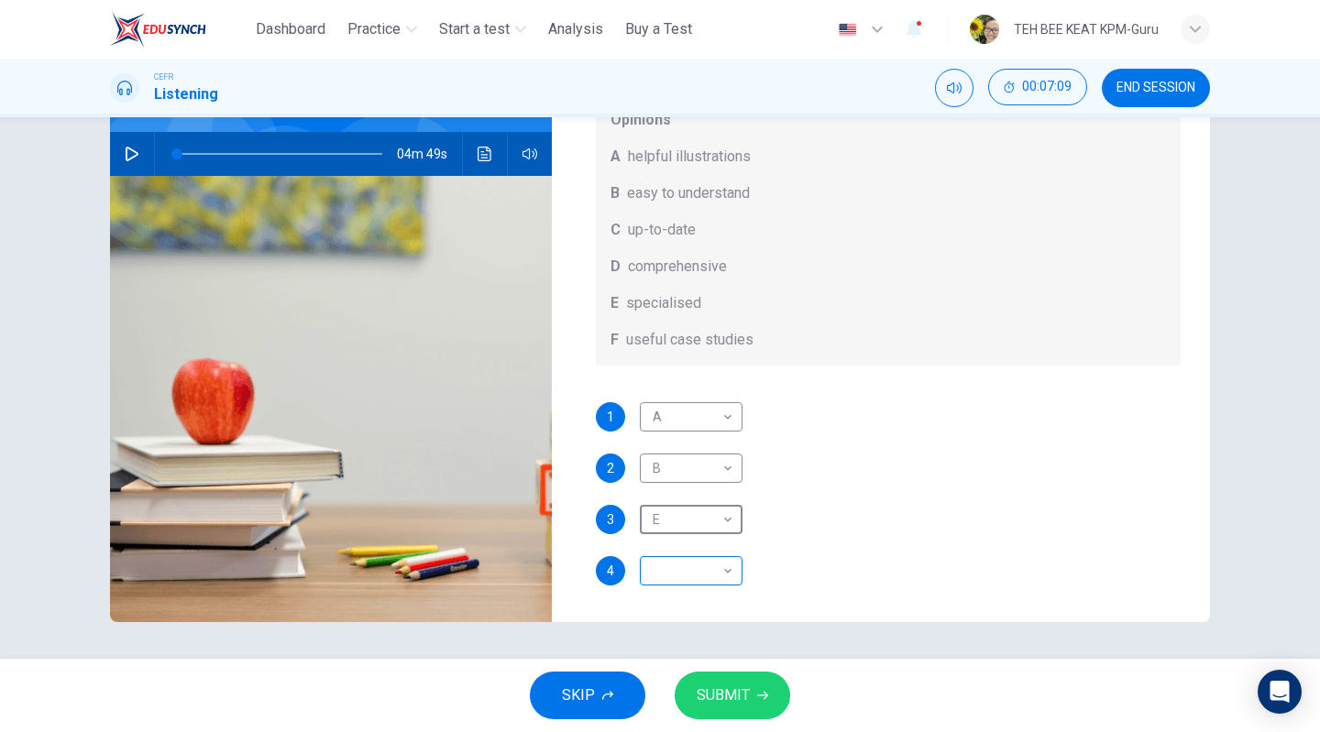
click at [728, 560] on body "This site uses cookies, as explained in our Privacy Policy . If you agree to th…" at bounding box center [660, 366] width 1320 height 732
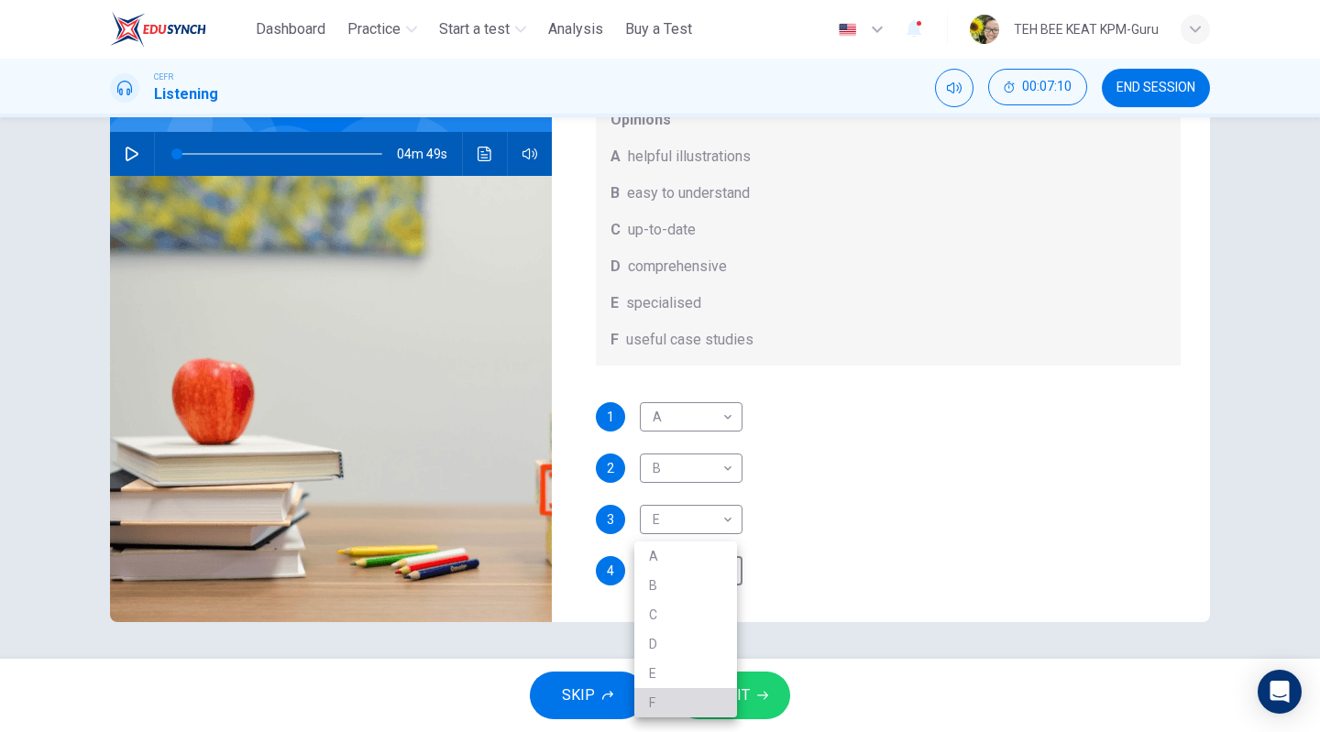
click at [655, 705] on li "F" at bounding box center [685, 702] width 103 height 29
type input "*"
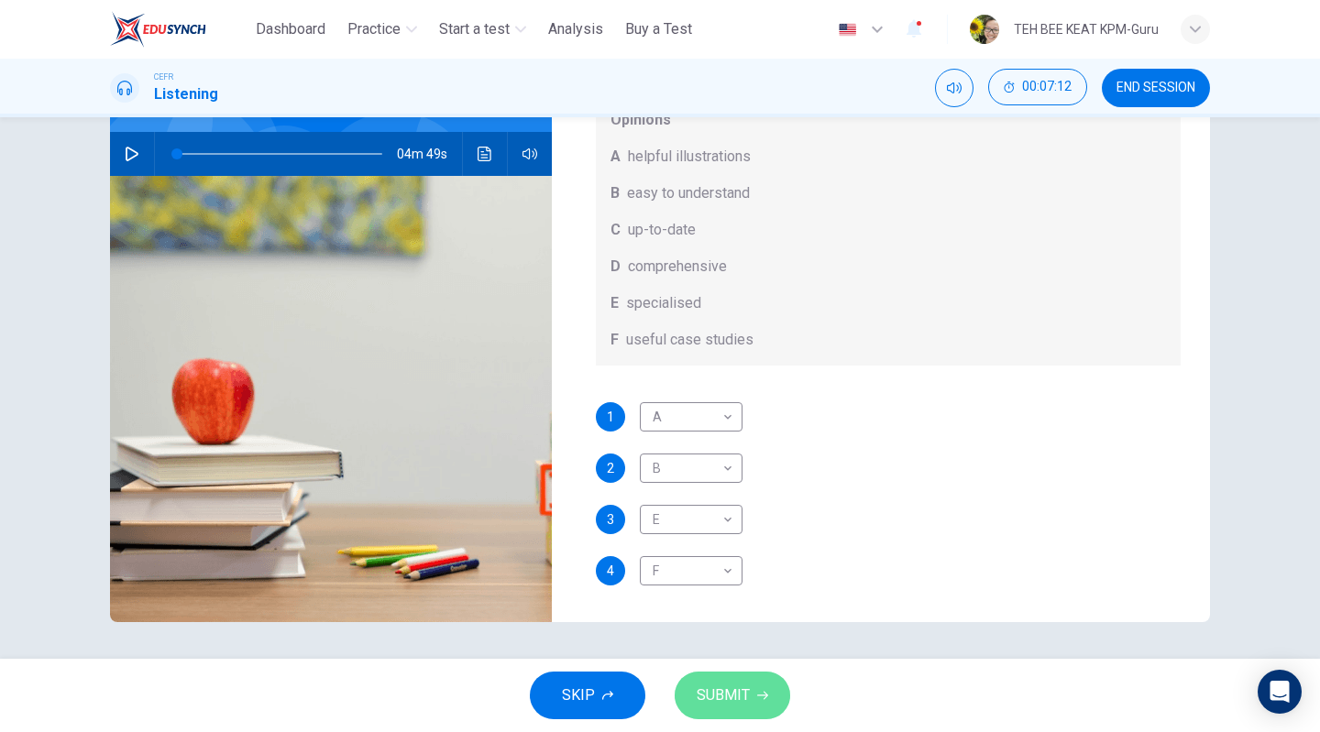
click at [717, 677] on button "SUBMIT" at bounding box center [732, 696] width 115 height 48
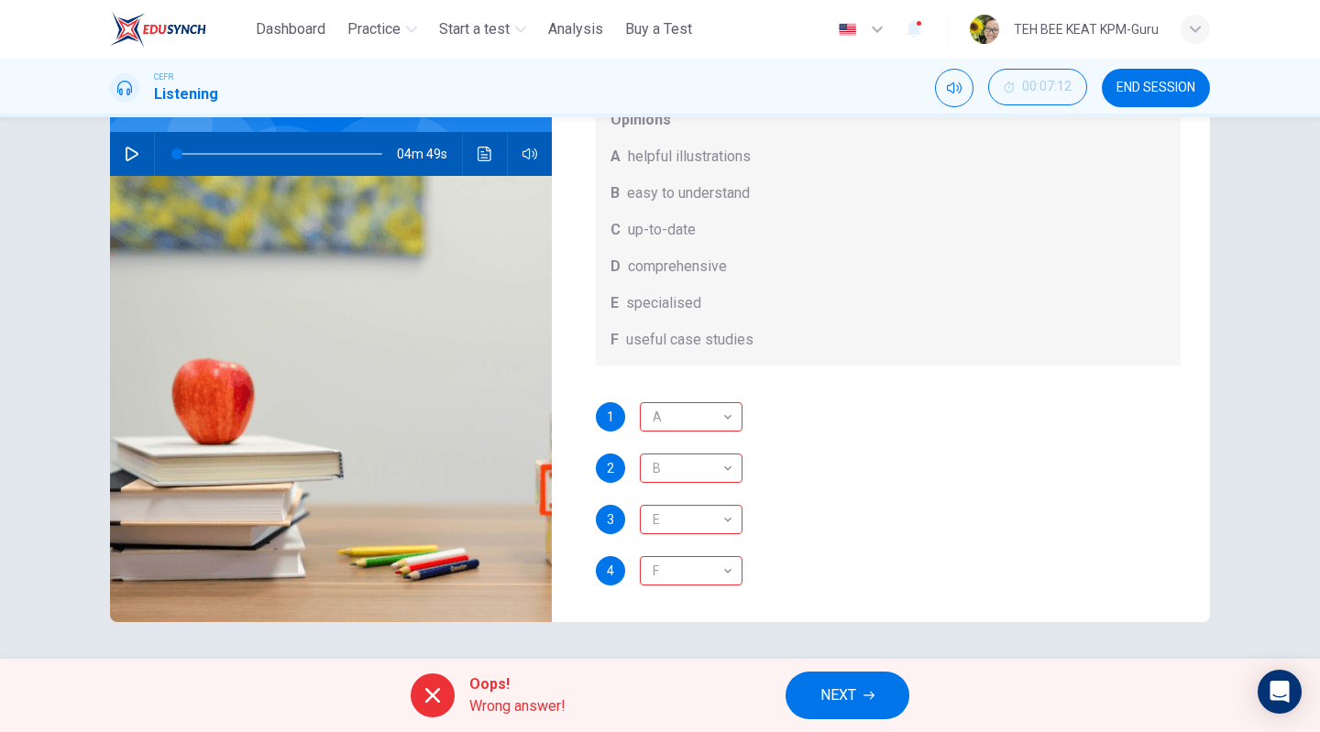
click at [841, 692] on span "NEXT" at bounding box center [838, 696] width 36 height 26
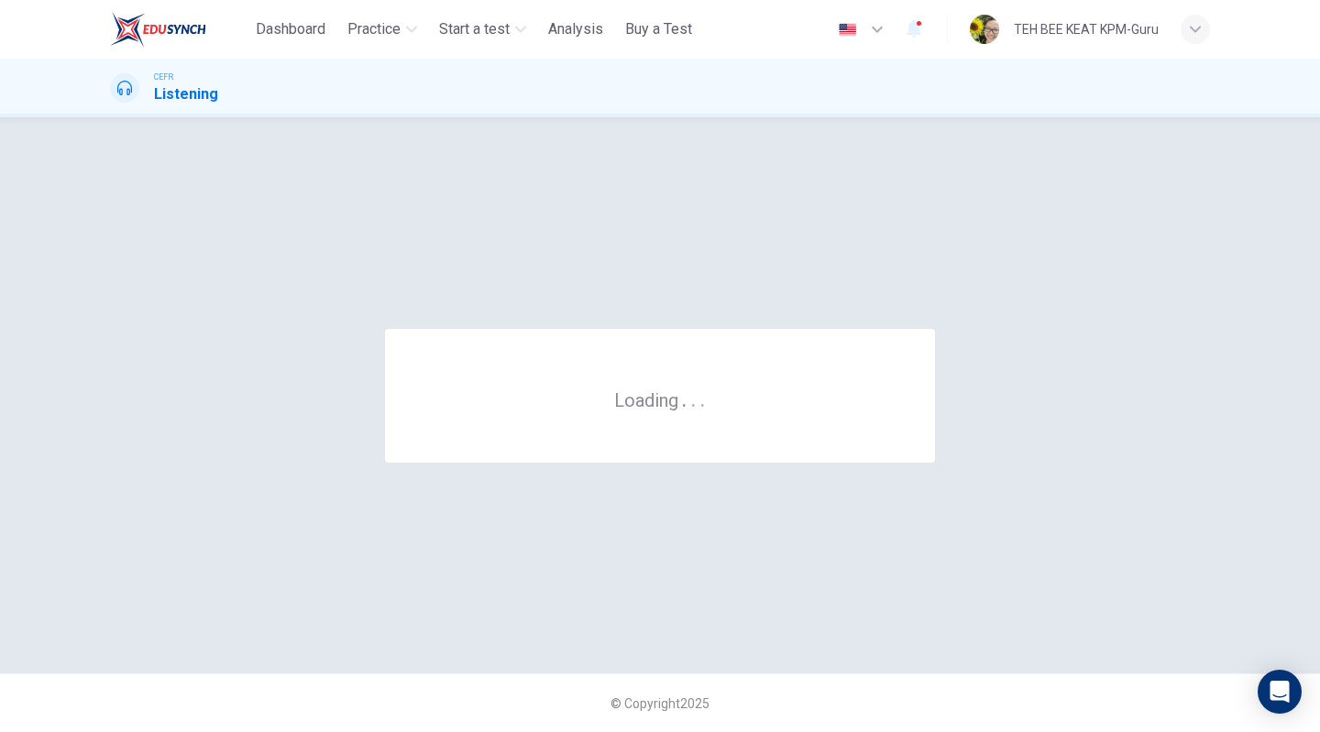
scroll to position [0, 0]
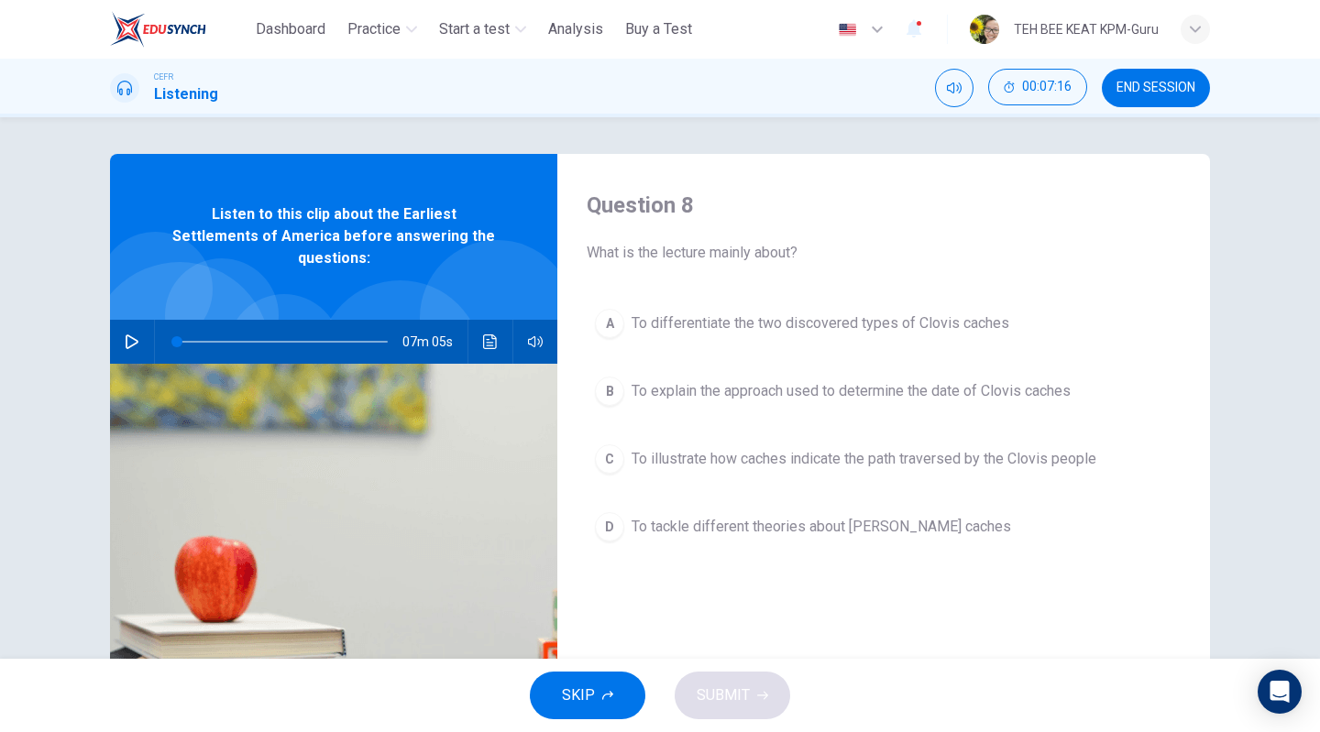
click at [1156, 94] on span "END SESSION" at bounding box center [1155, 88] width 79 height 15
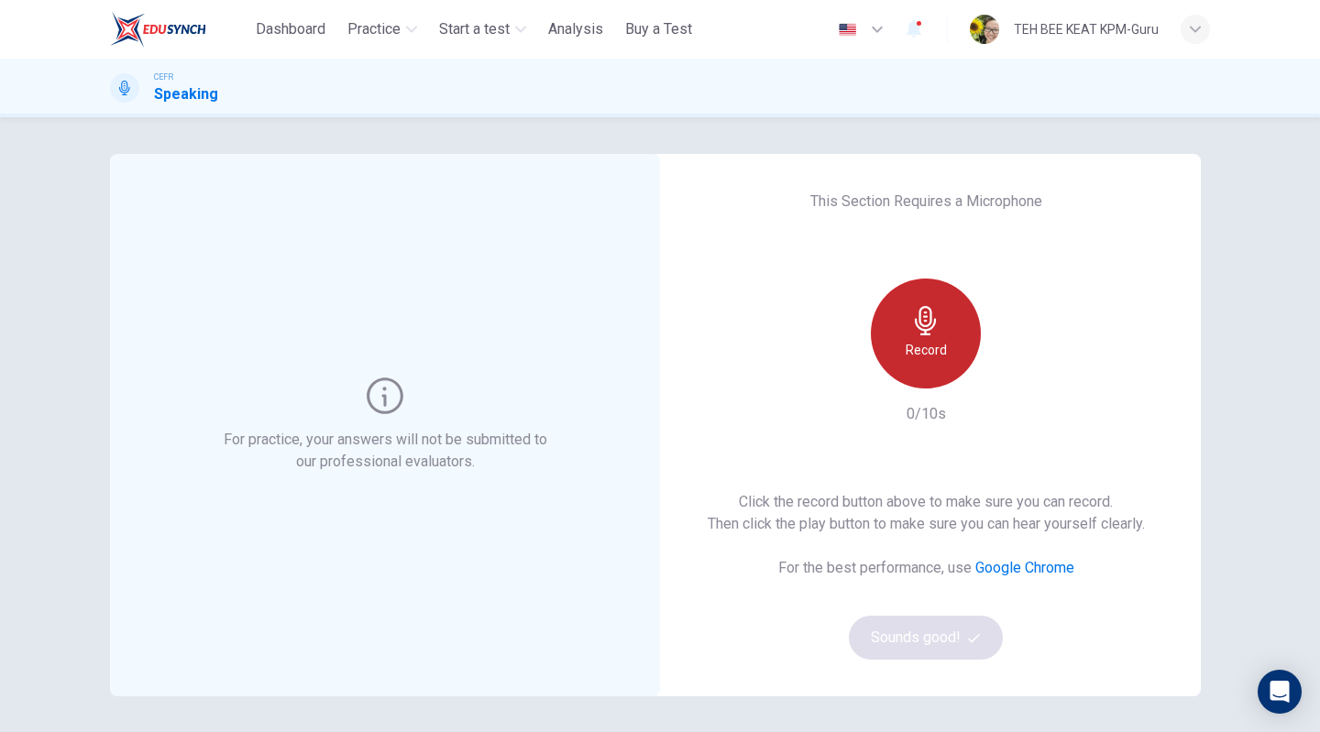
click at [943, 348] on div "Record" at bounding box center [926, 334] width 110 height 110
click at [947, 352] on div "Stop" at bounding box center [926, 334] width 110 height 110
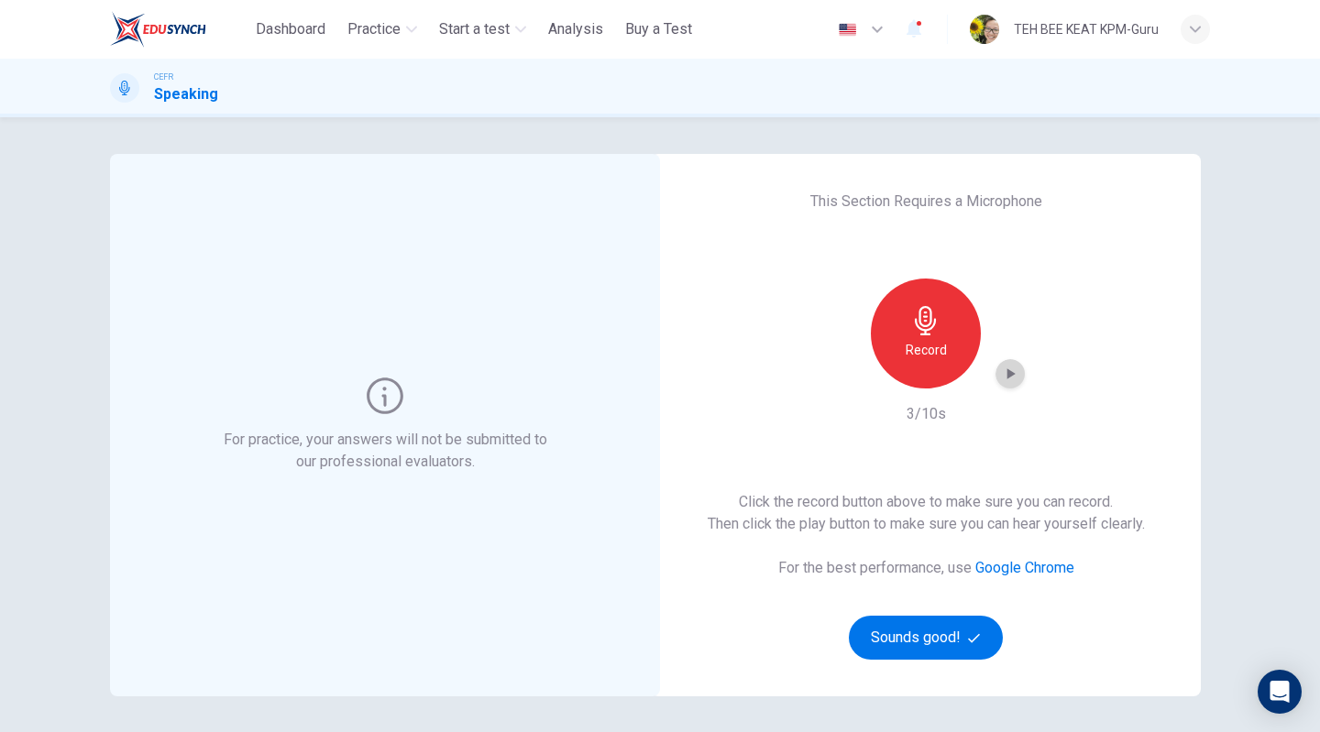
click at [1003, 368] on icon "button" at bounding box center [1010, 374] width 18 height 18
click at [968, 633] on icon "button" at bounding box center [974, 638] width 12 height 12
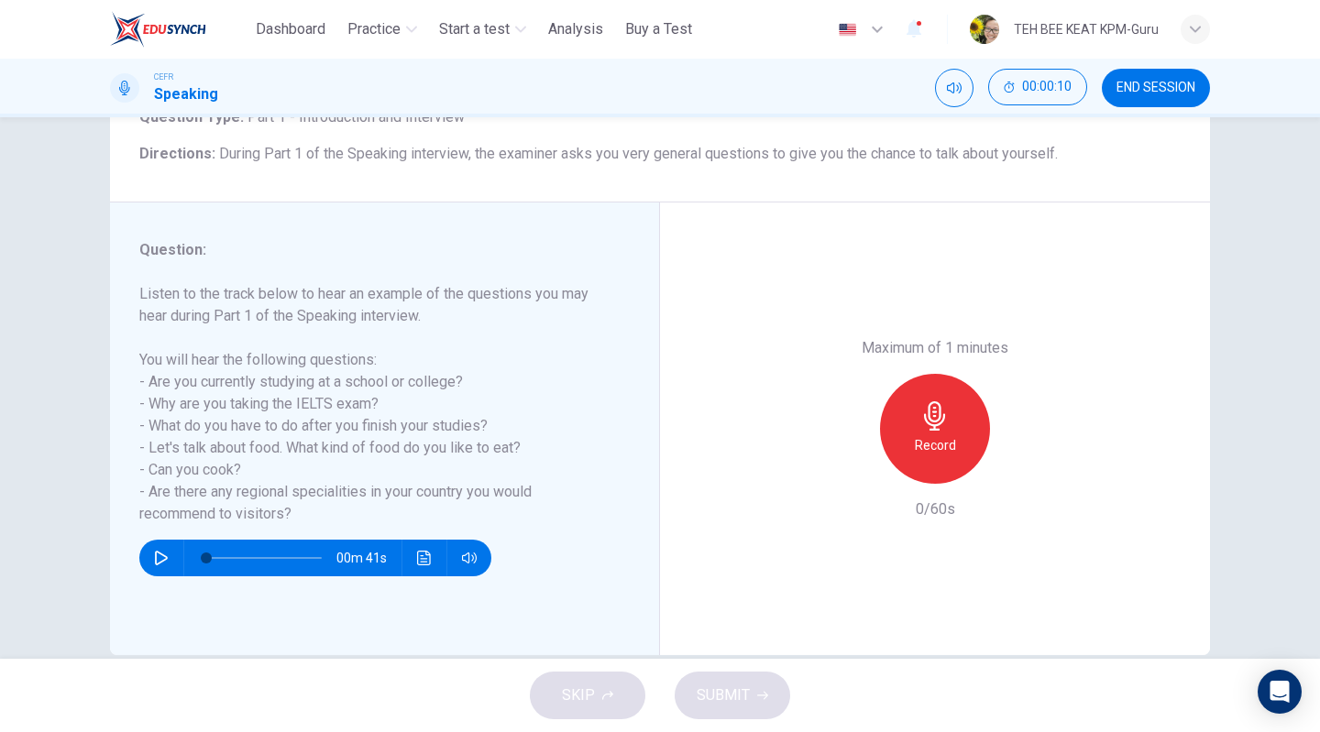
scroll to position [141, 0]
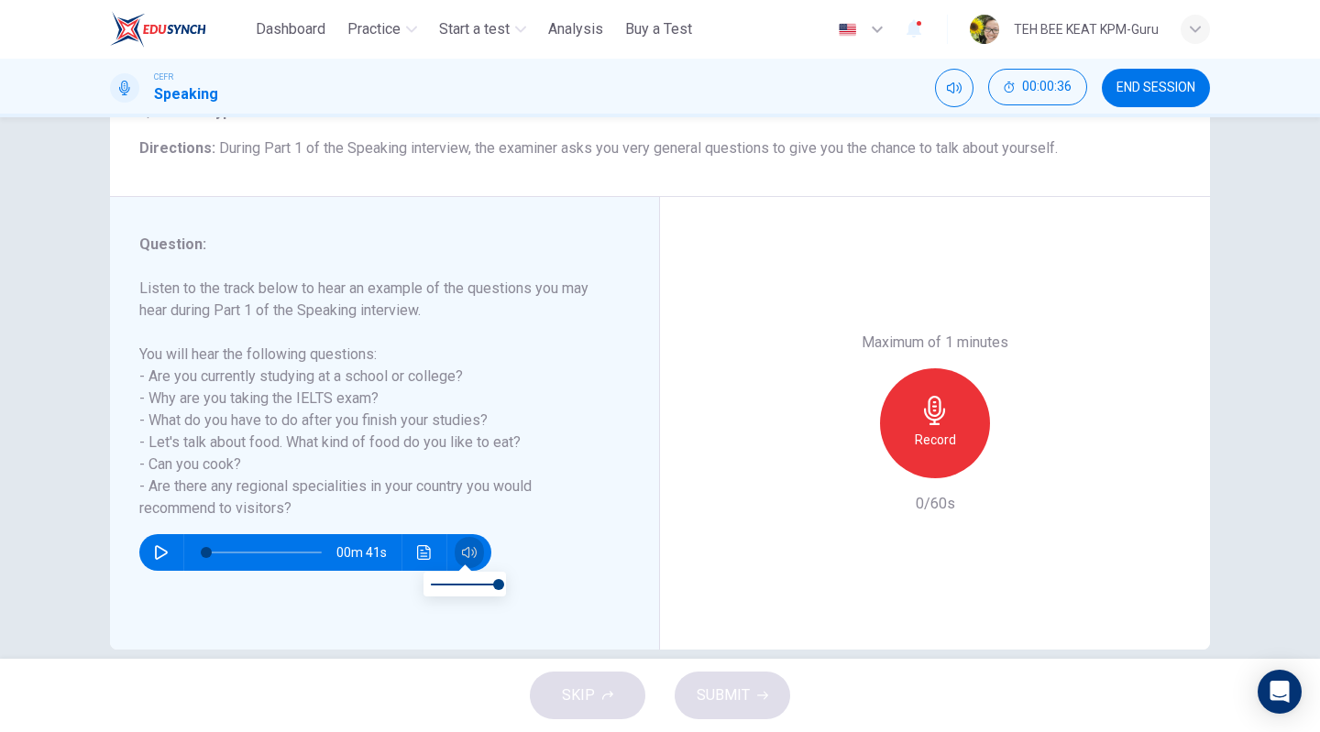
click at [462, 552] on icon "button" at bounding box center [469, 552] width 15 height 15
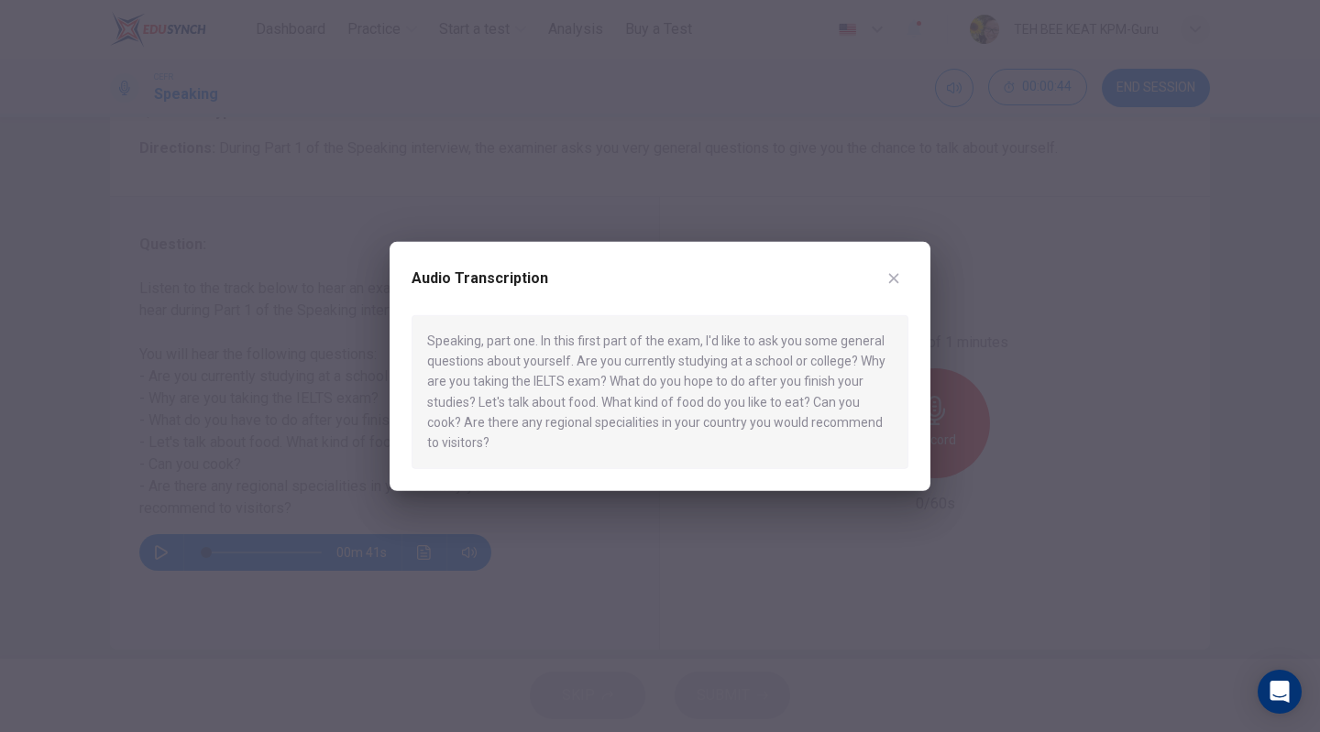
click at [621, 522] on div at bounding box center [660, 366] width 1320 height 732
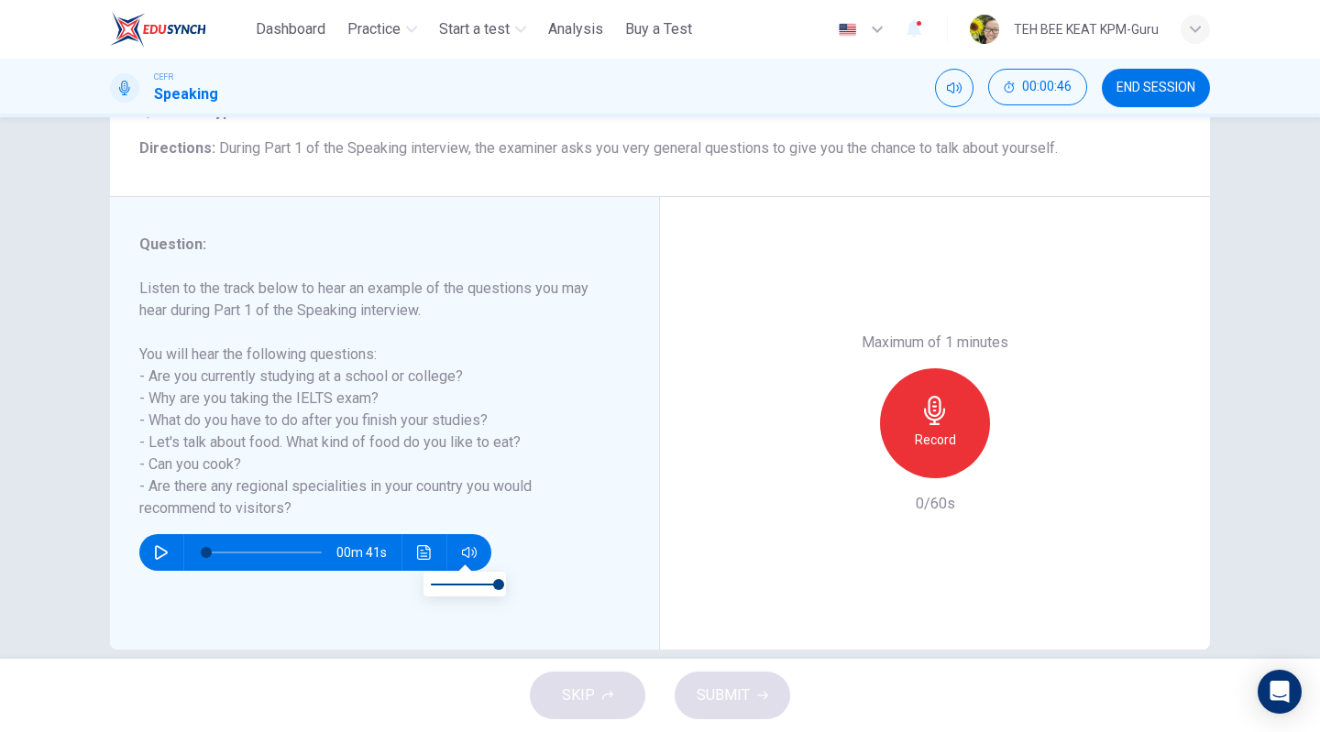
click at [470, 556] on icon "button" at bounding box center [469, 552] width 15 height 15
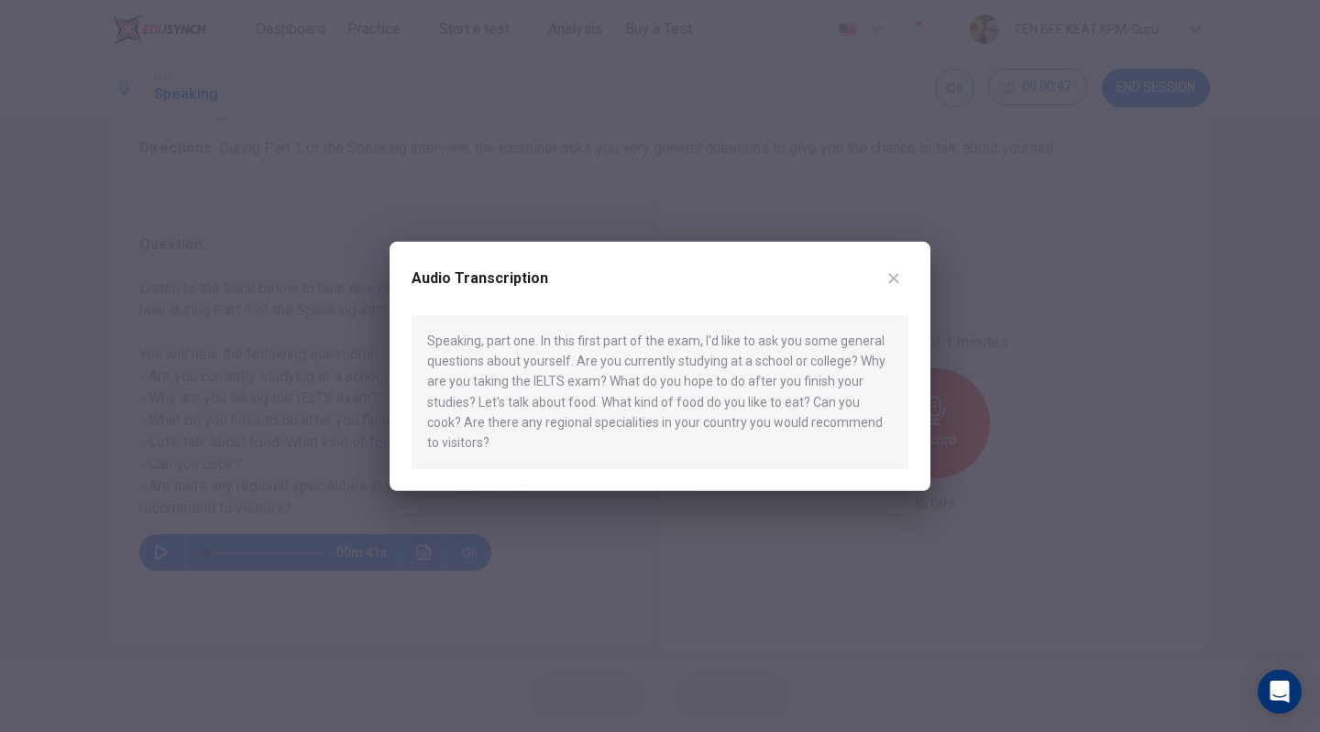
click at [904, 282] on button "button" at bounding box center [893, 277] width 29 height 29
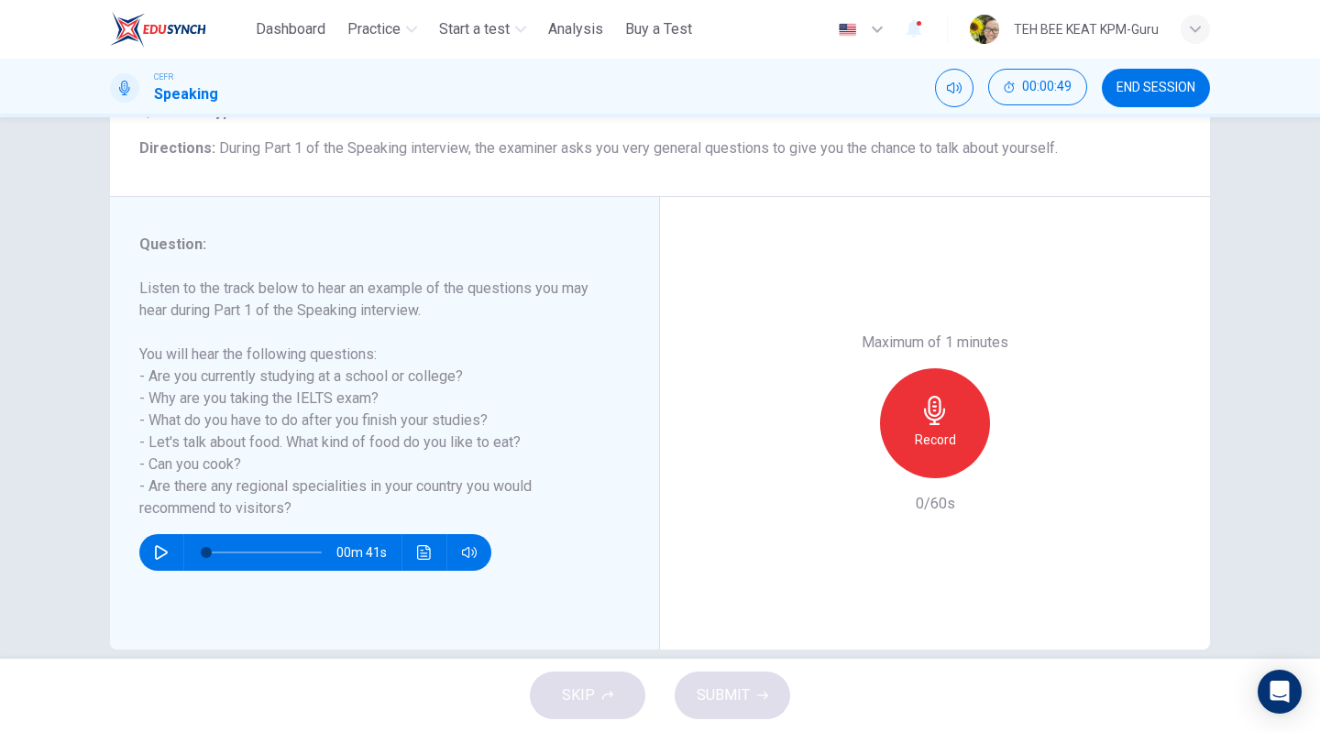
click at [154, 553] on icon "button" at bounding box center [161, 552] width 15 height 15
type input "*"
click at [948, 410] on div "Record" at bounding box center [935, 423] width 110 height 110
click at [1018, 469] on icon "button" at bounding box center [1019, 464] width 18 height 18
click at [717, 698] on span "SUBMIT" at bounding box center [723, 696] width 53 height 26
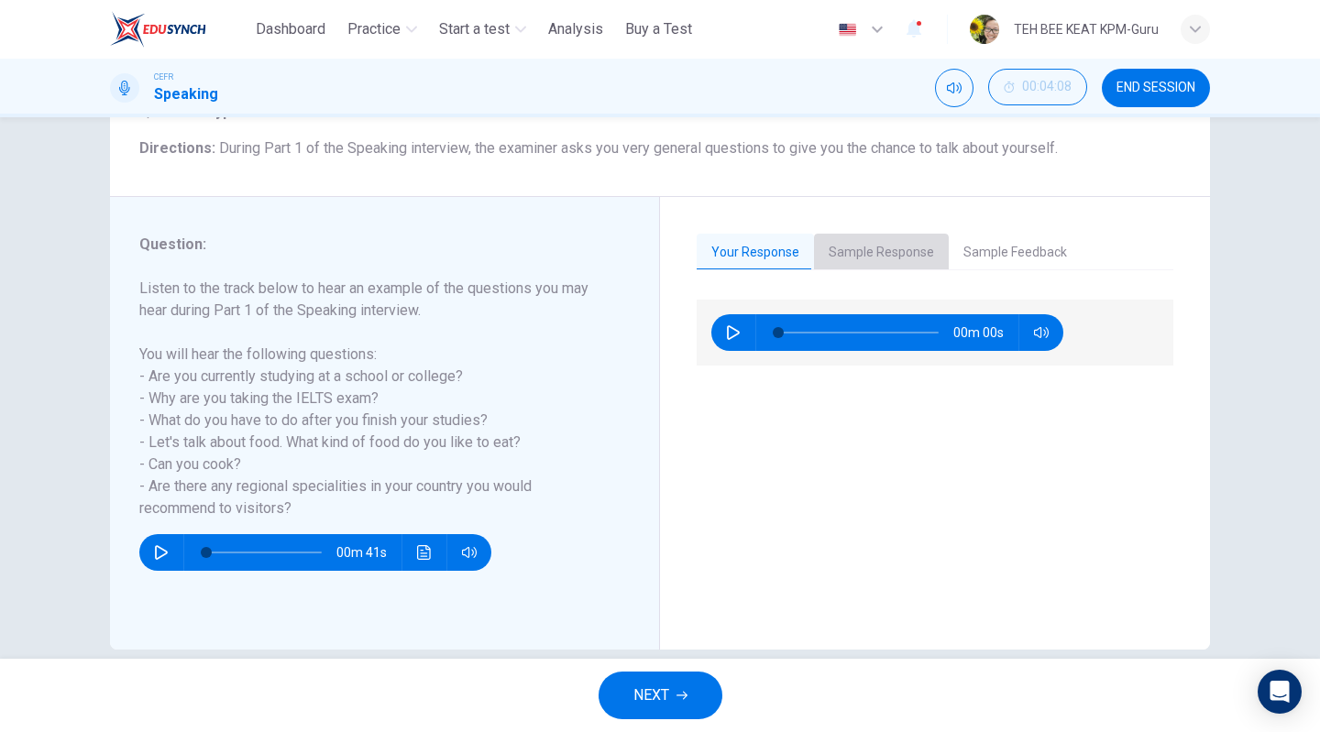
click at [929, 250] on button "Sample Response" at bounding box center [881, 253] width 135 height 38
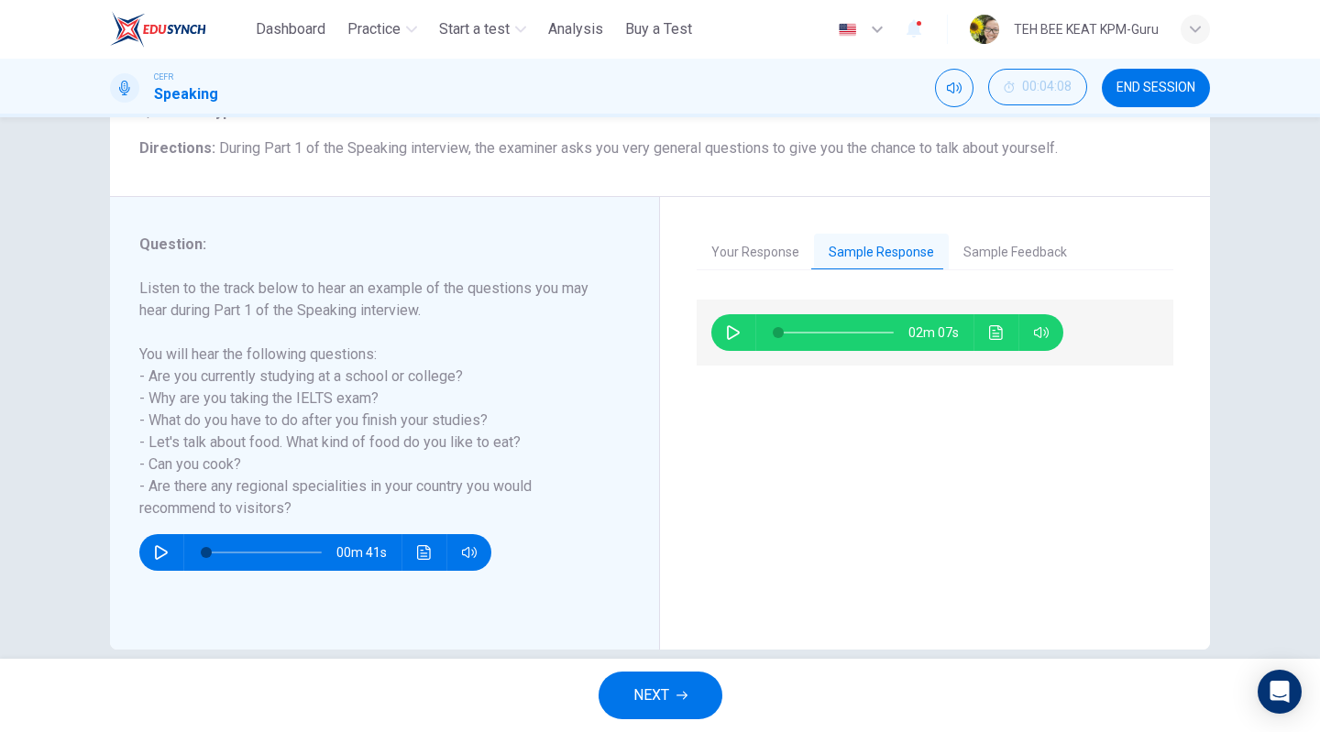
click at [726, 329] on icon "button" at bounding box center [733, 332] width 15 height 15
type input "*"
click at [1025, 239] on button "Sample Feedback" at bounding box center [1015, 253] width 133 height 38
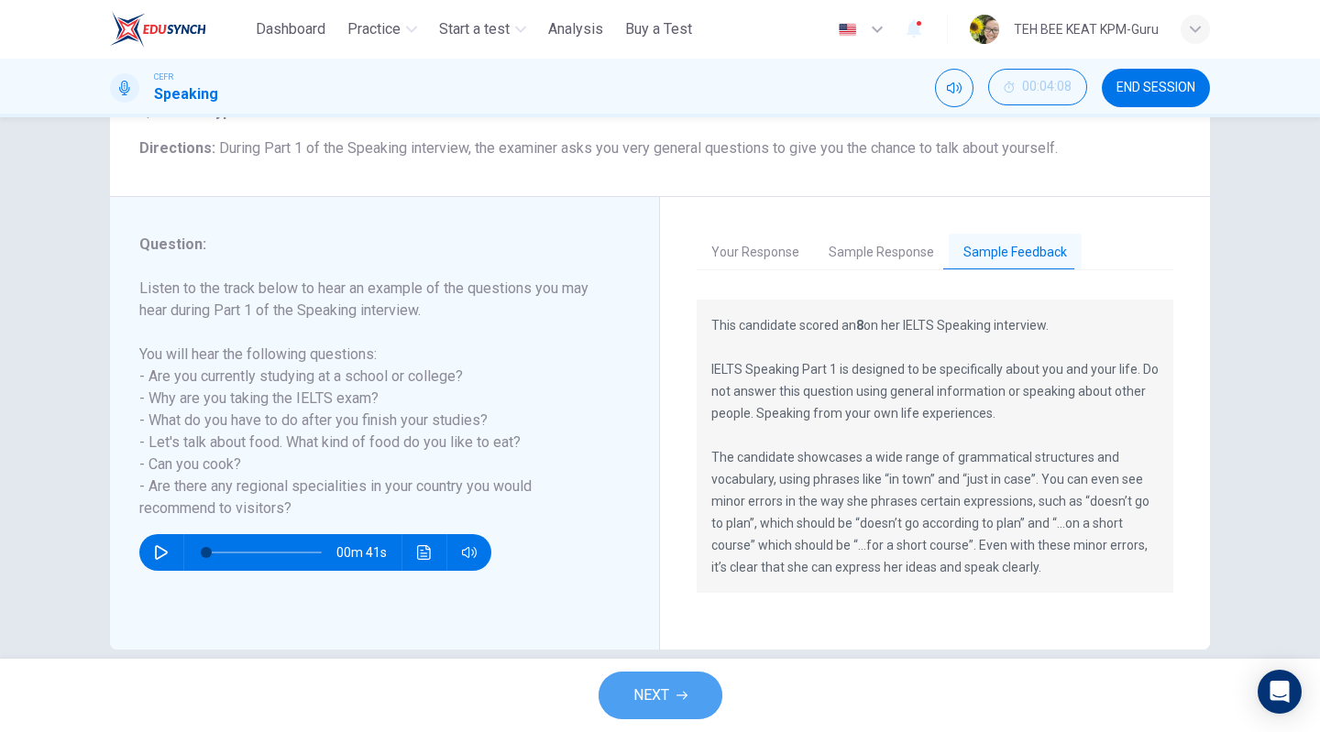
click at [644, 695] on span "NEXT" at bounding box center [651, 696] width 36 height 26
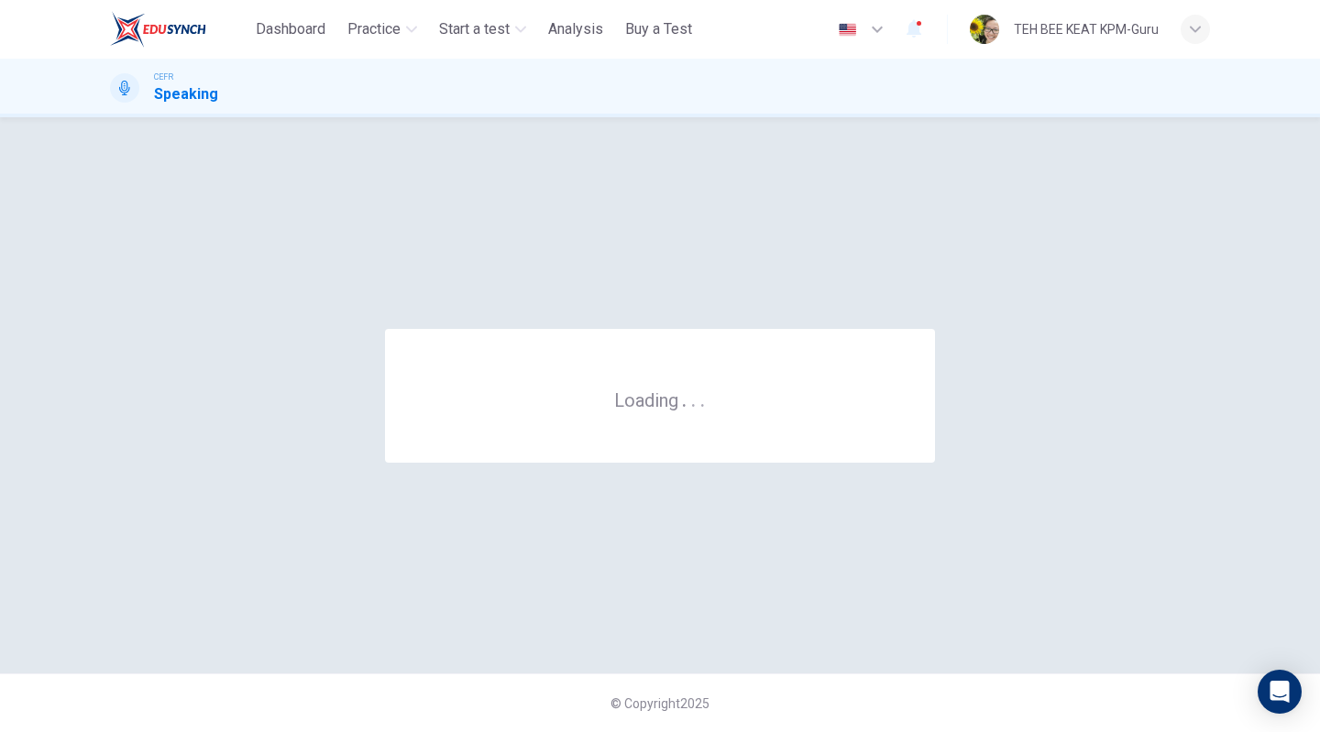
scroll to position [0, 0]
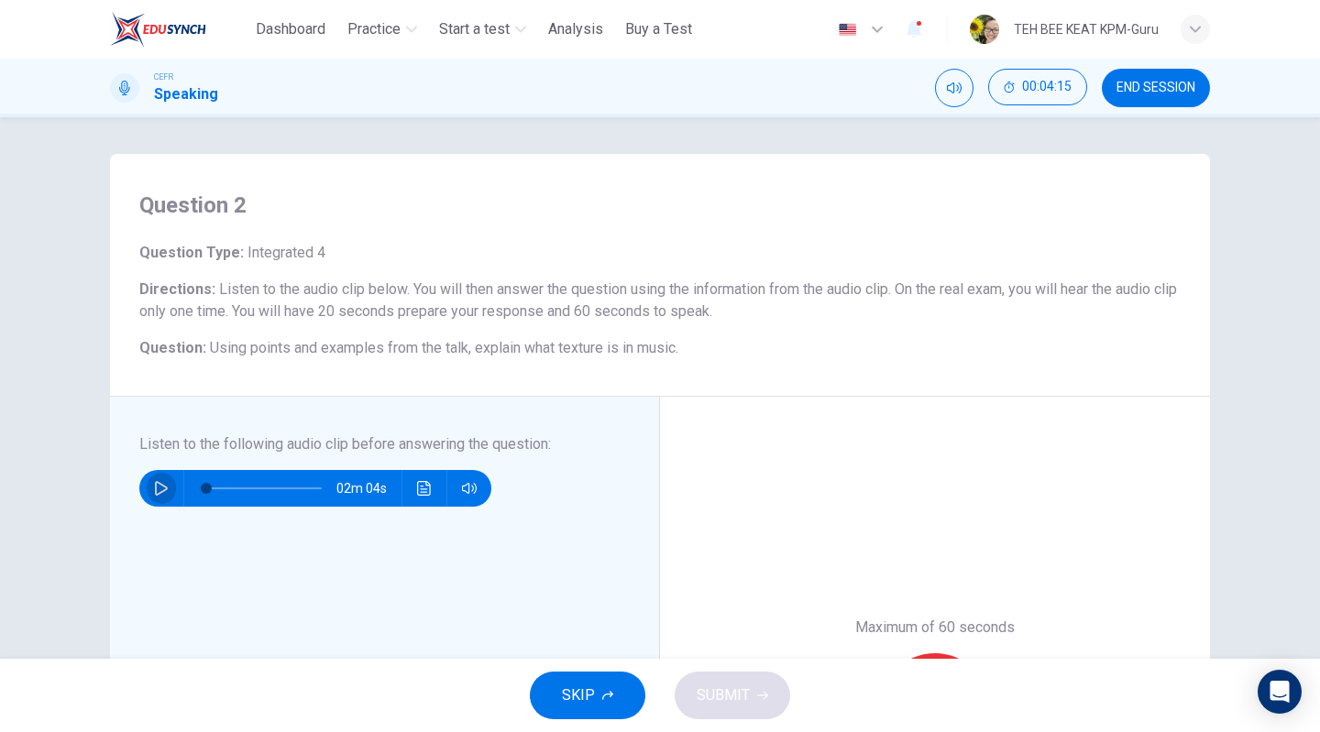
click at [147, 483] on button "button" at bounding box center [161, 488] width 29 height 37
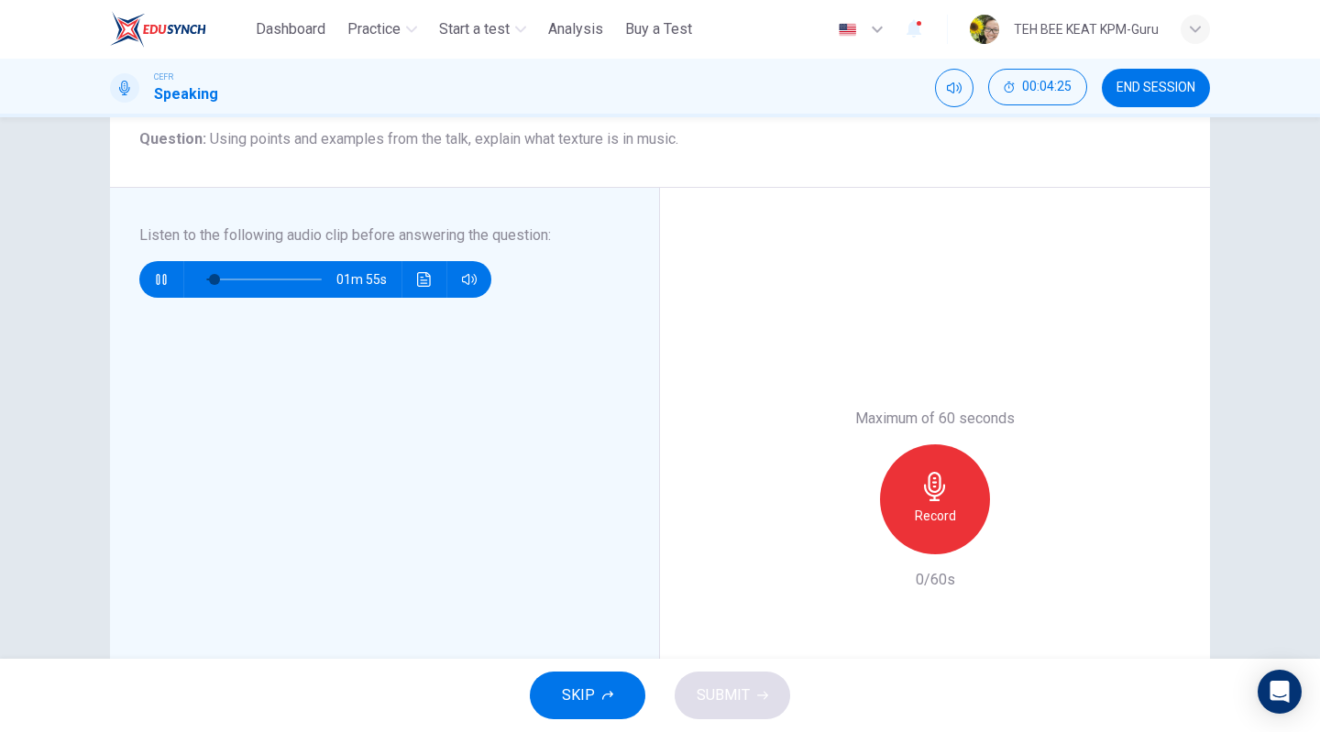
scroll to position [177, 0]
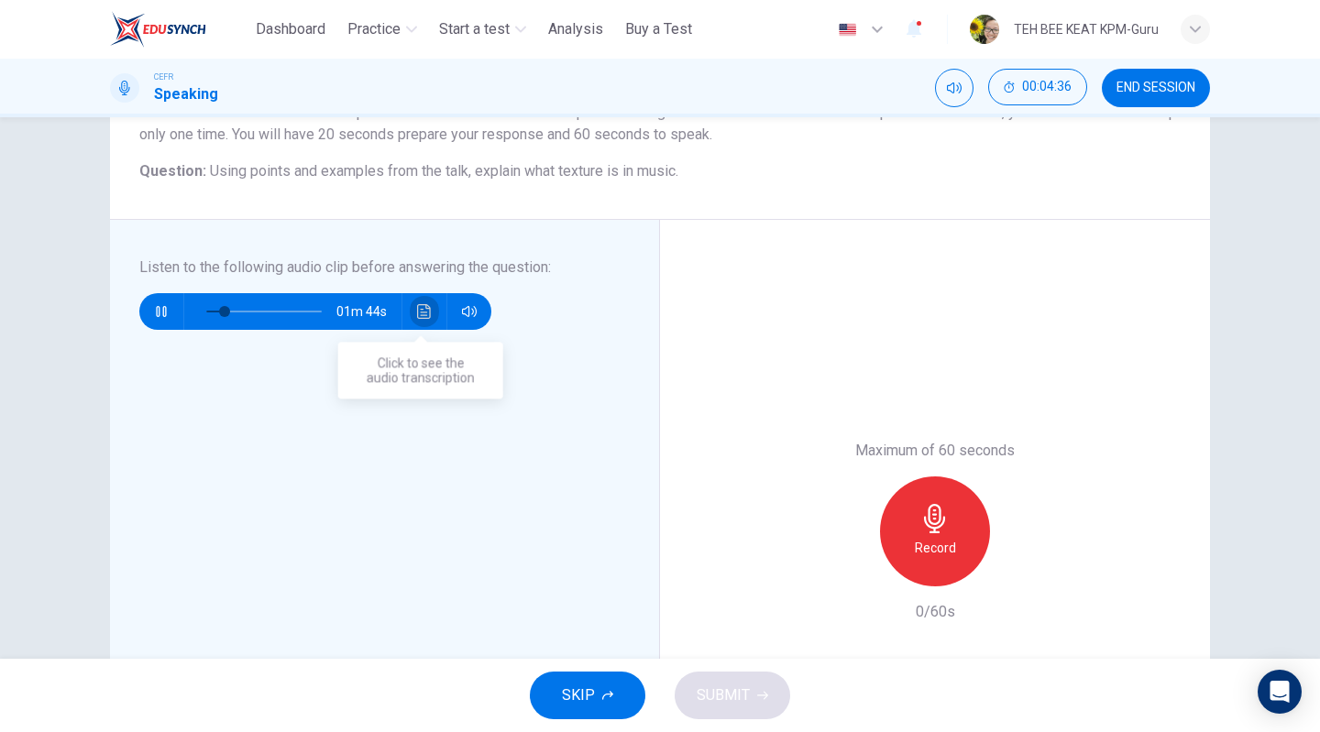
click at [417, 311] on icon "Click to see the audio transcription" at bounding box center [424, 311] width 15 height 15
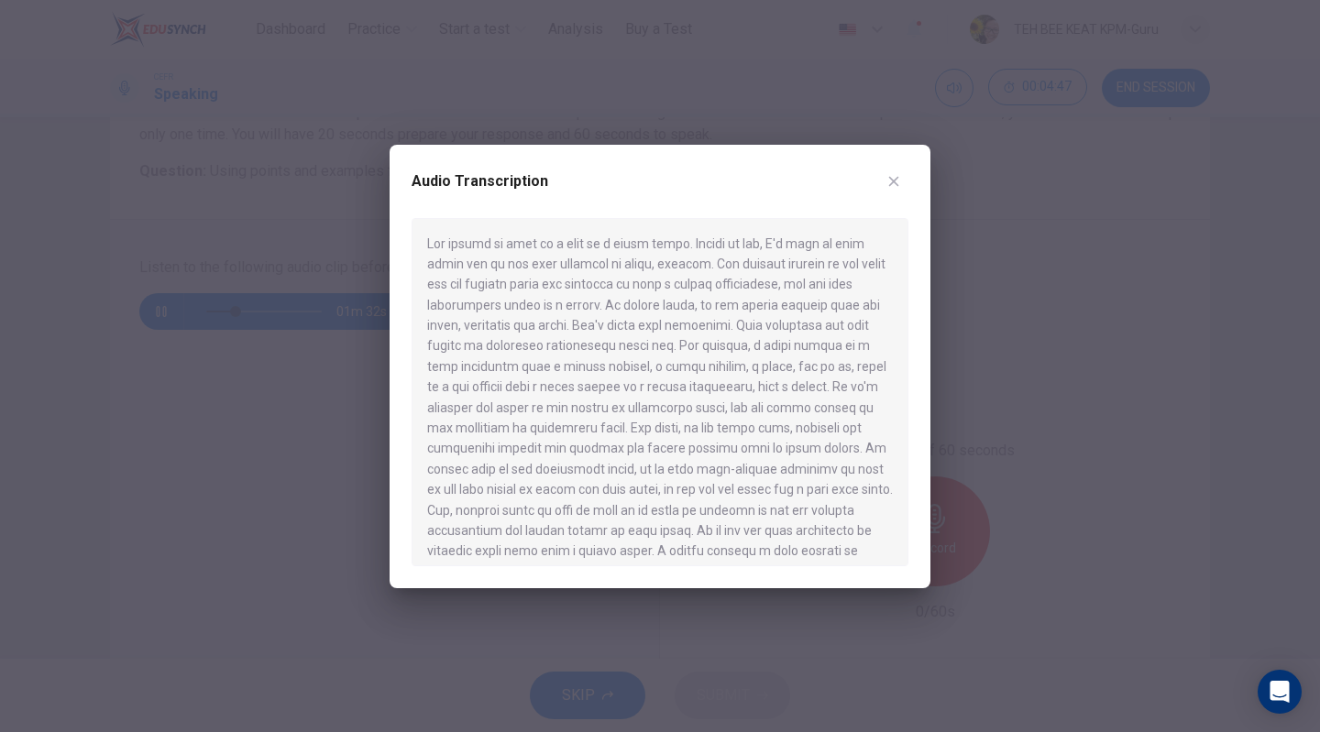
drag, startPoint x: 869, startPoint y: 474, endPoint x: 865, endPoint y: 523, distance: 49.6
click at [865, 514] on div at bounding box center [660, 392] width 497 height 348
click at [898, 184] on icon "button" at bounding box center [894, 181] width 10 height 10
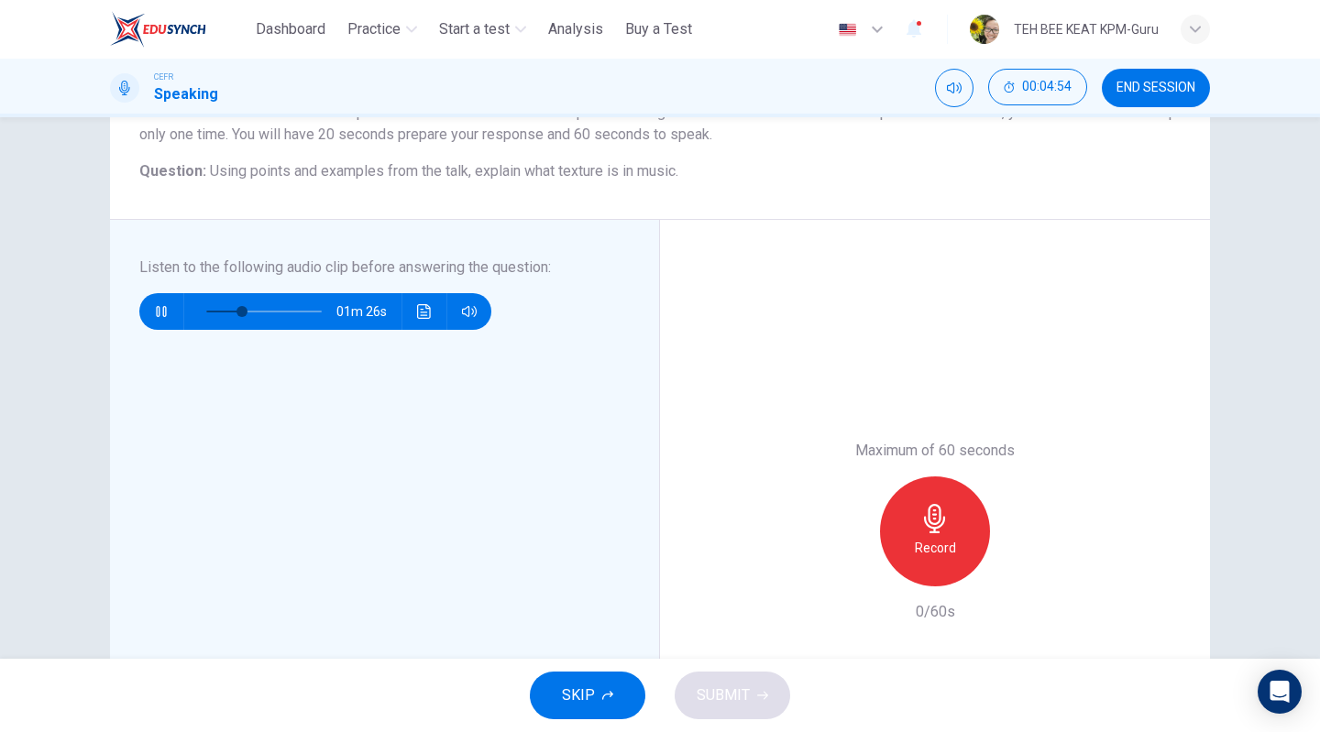
type input "**"
click at [1162, 81] on span "END SESSION" at bounding box center [1155, 88] width 79 height 15
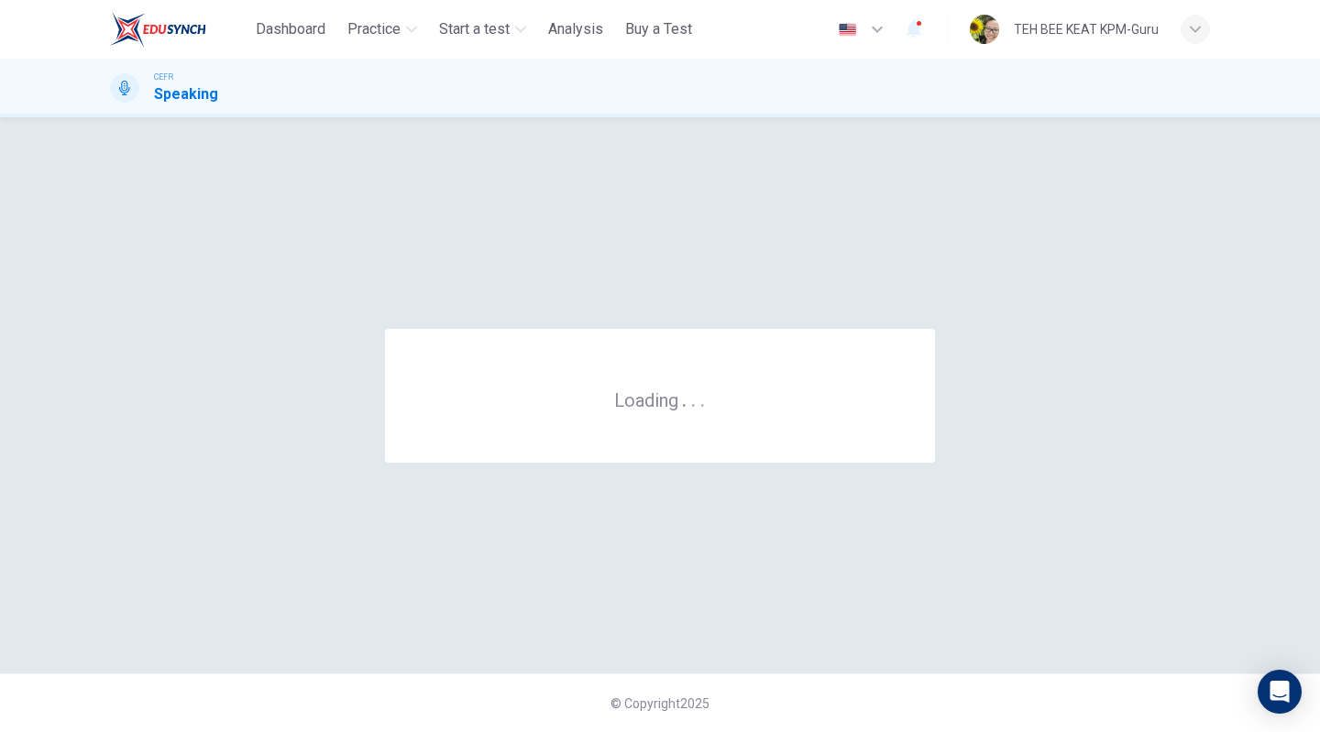
scroll to position [0, 0]
